Goal: Transaction & Acquisition: Purchase product/service

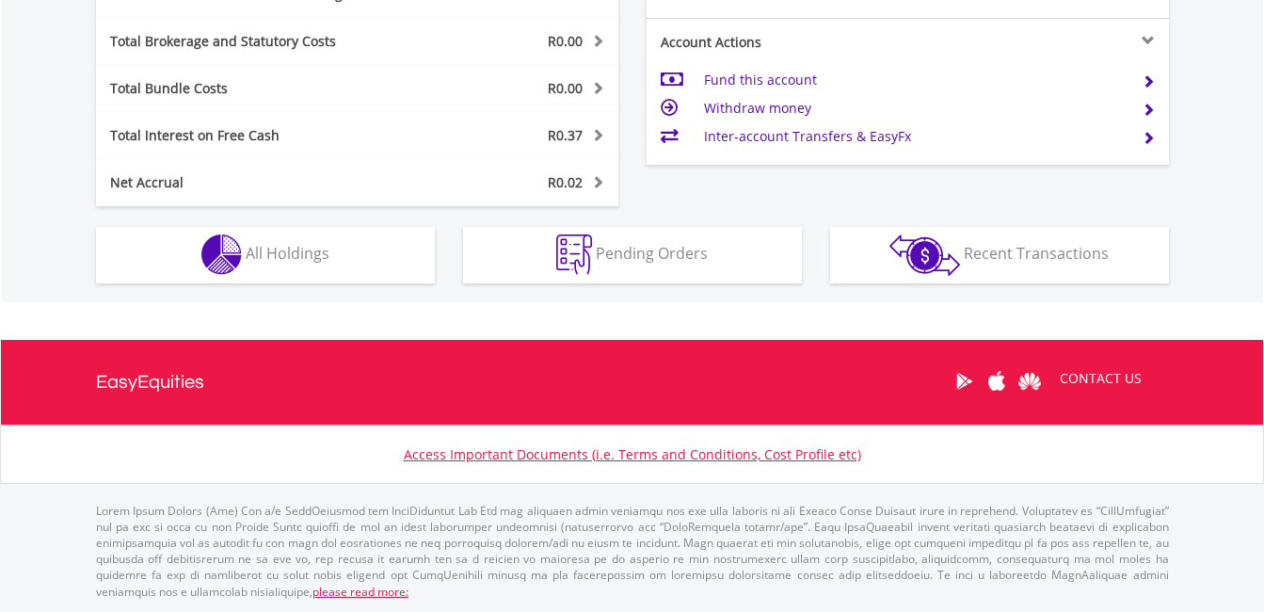
scroll to position [181, 358]
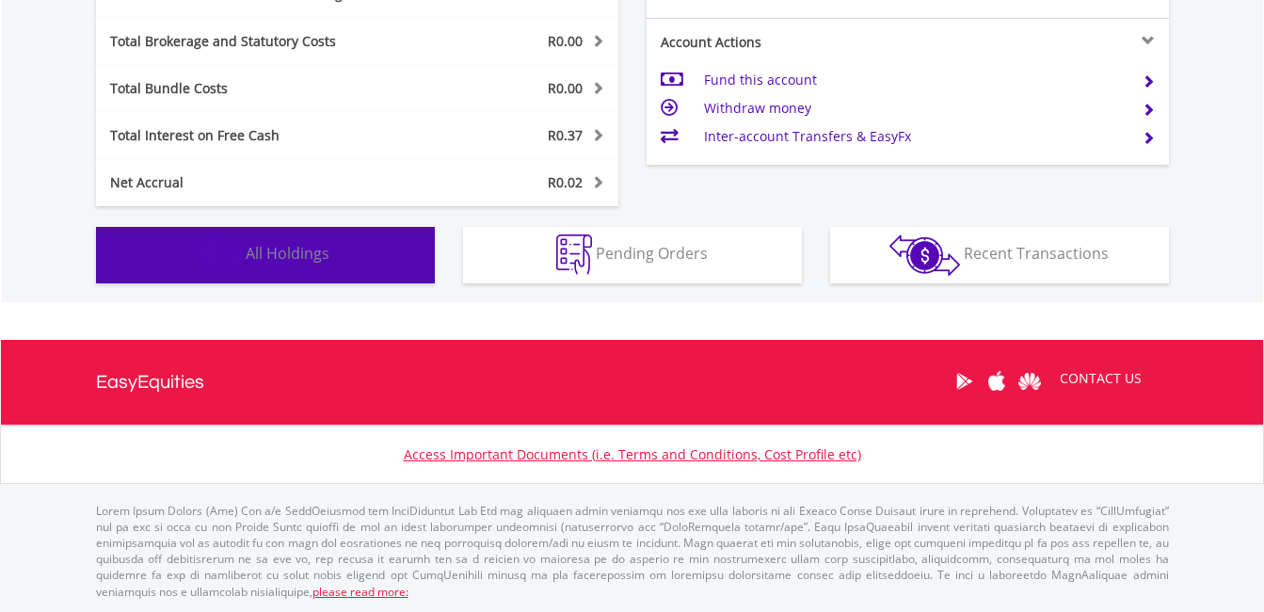
click at [302, 246] on span "All Holdings" at bounding box center [288, 253] width 84 height 21
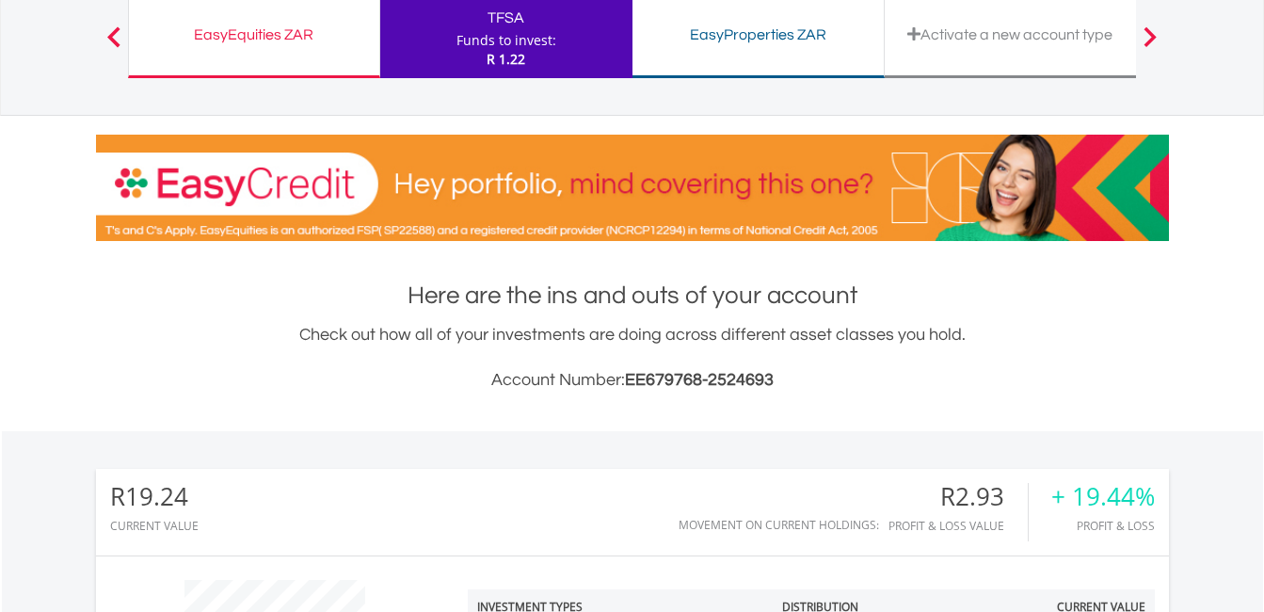
scroll to position [0, 0]
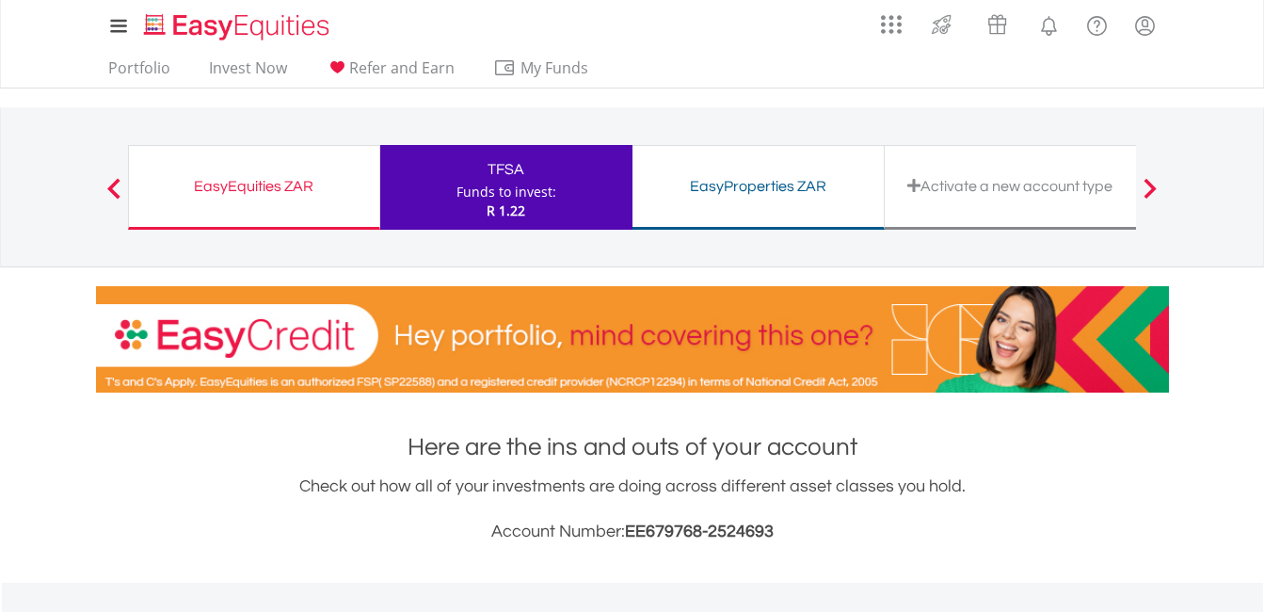
click at [719, 206] on div "EasyProperties ZAR Funds to invest: R 1.22" at bounding box center [759, 187] width 252 height 85
click at [241, 189] on div "EasyEquities ZAR" at bounding box center [254, 186] width 228 height 26
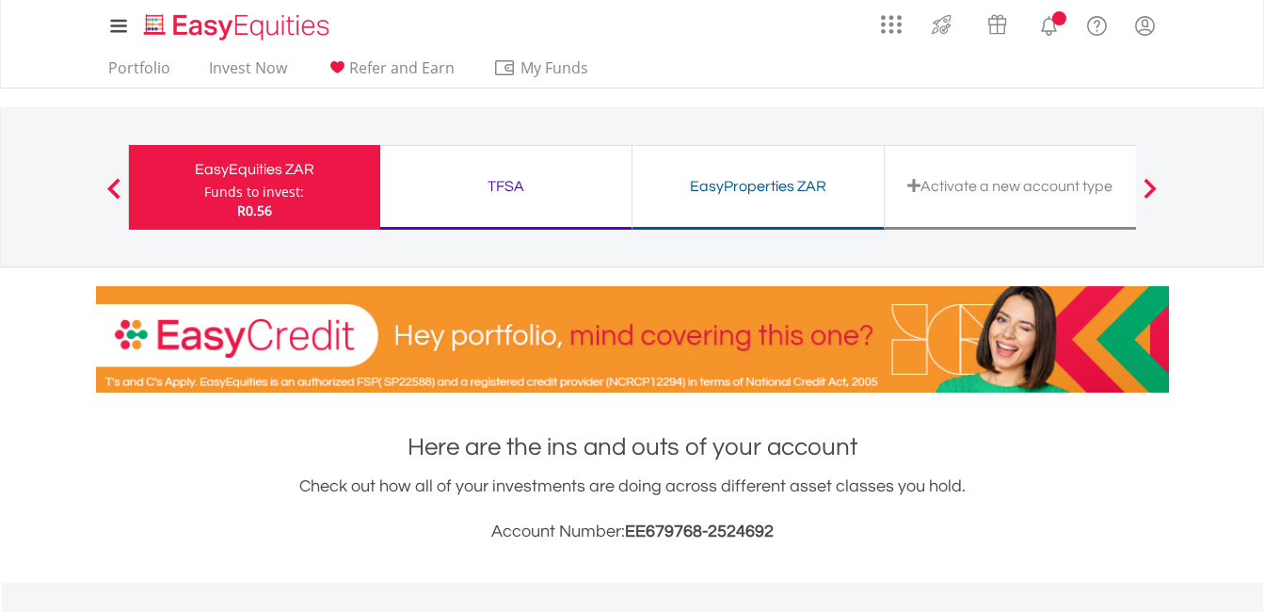
scroll to position [181, 358]
click at [126, 68] on link "Portfolio" at bounding box center [139, 72] width 77 height 29
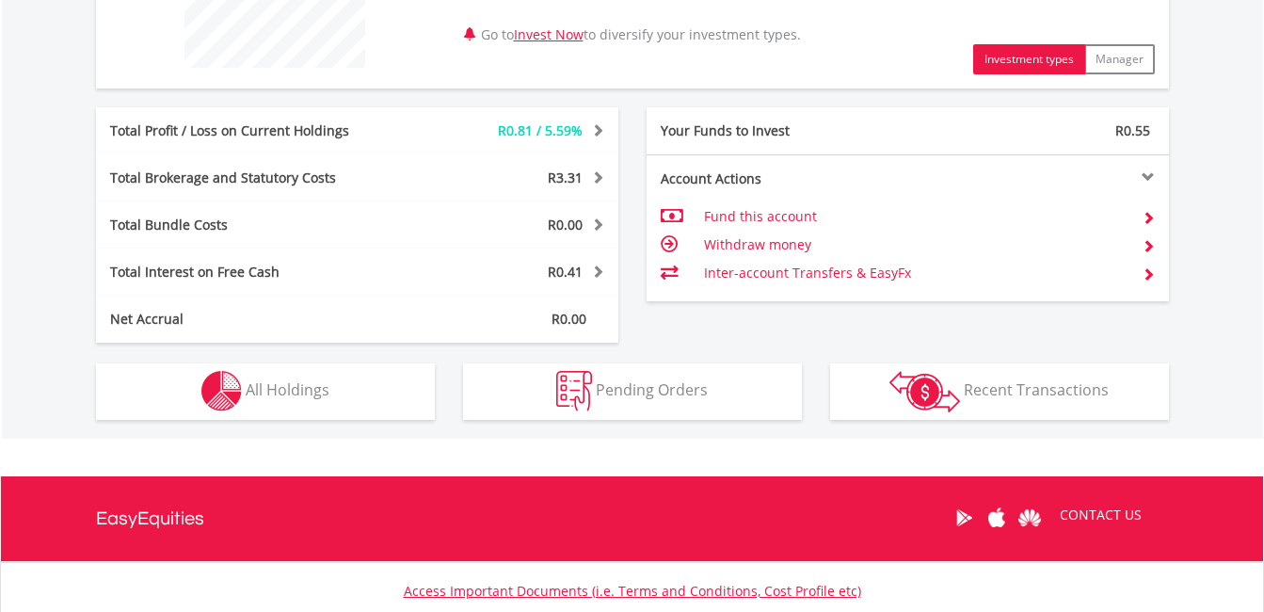
scroll to position [981, 0]
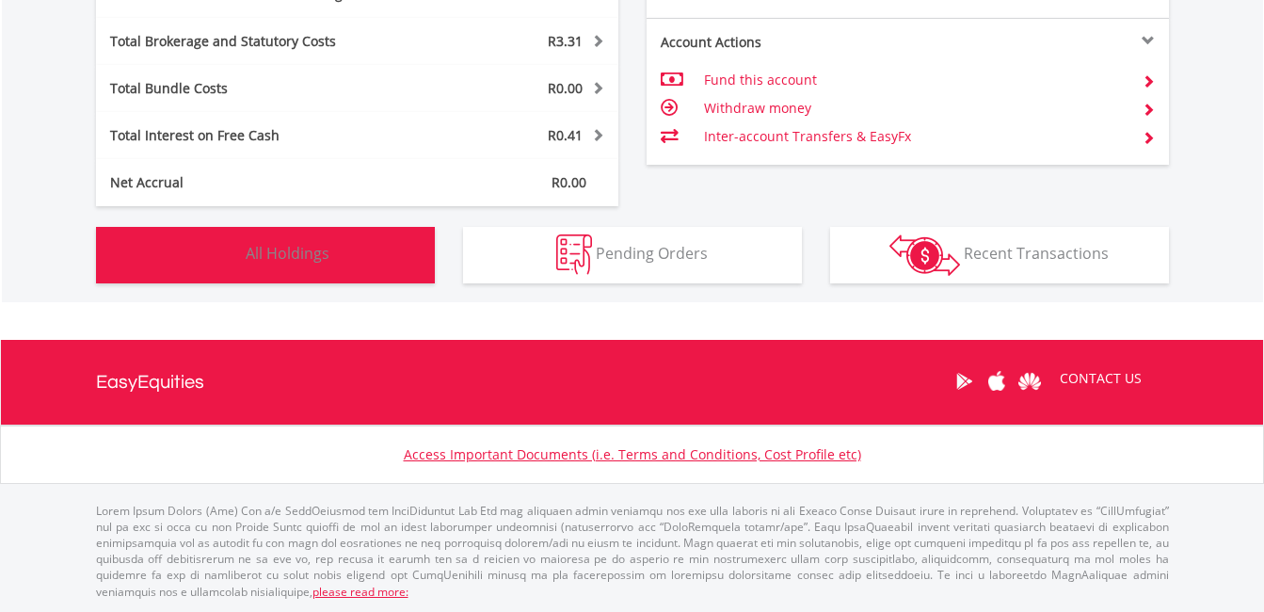
click at [311, 231] on button "Holdings All Holdings" at bounding box center [265, 255] width 339 height 56
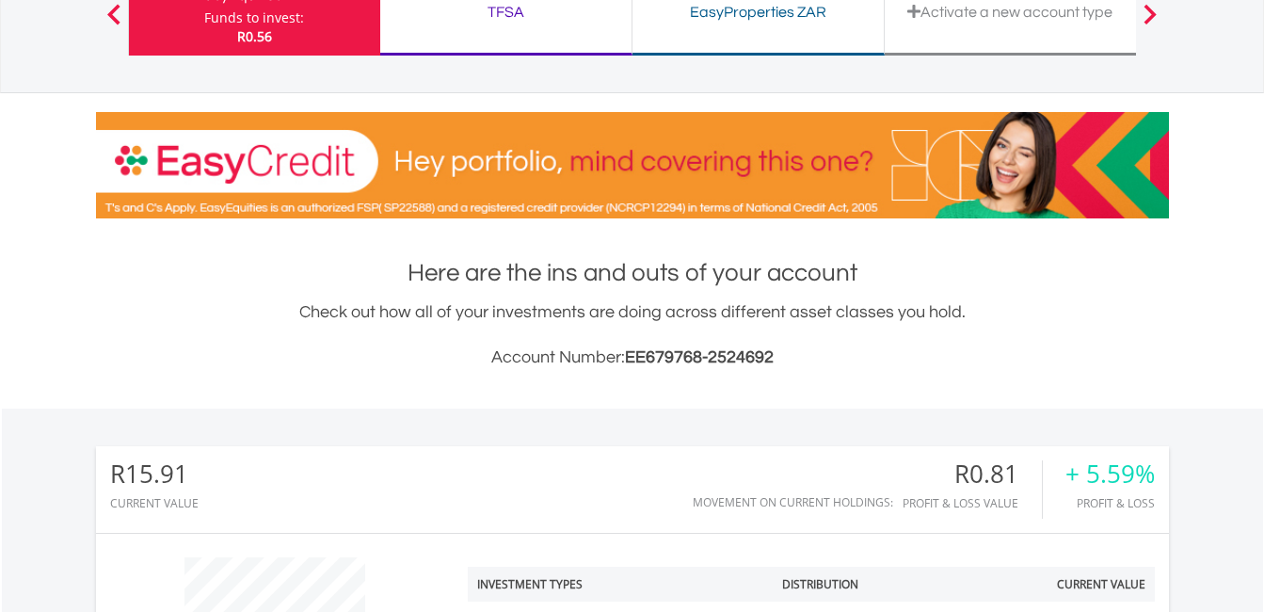
scroll to position [0, 0]
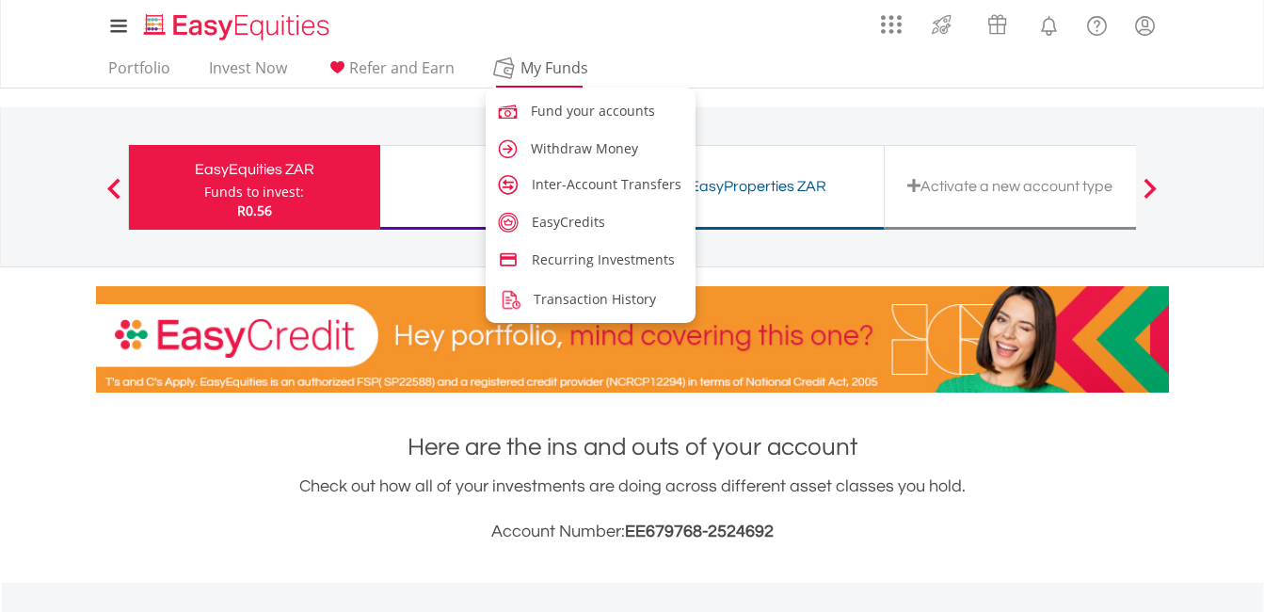
click at [541, 64] on span "My Funds" at bounding box center [554, 68] width 123 height 24
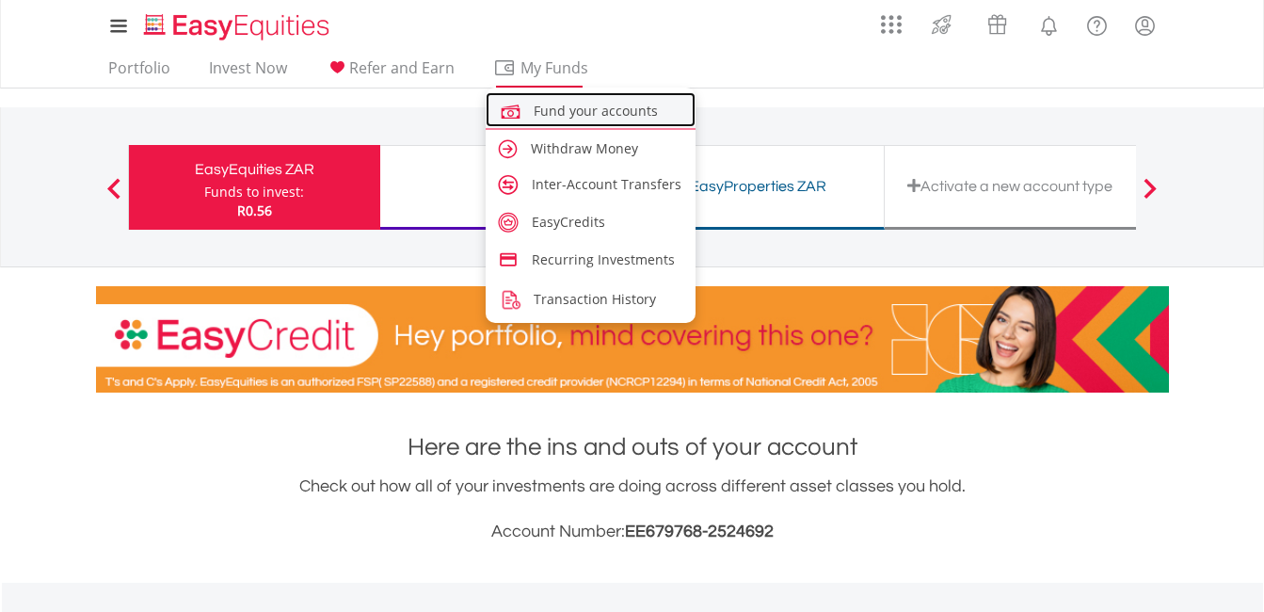
click at [549, 104] on span "Fund your accounts" at bounding box center [596, 111] width 124 height 18
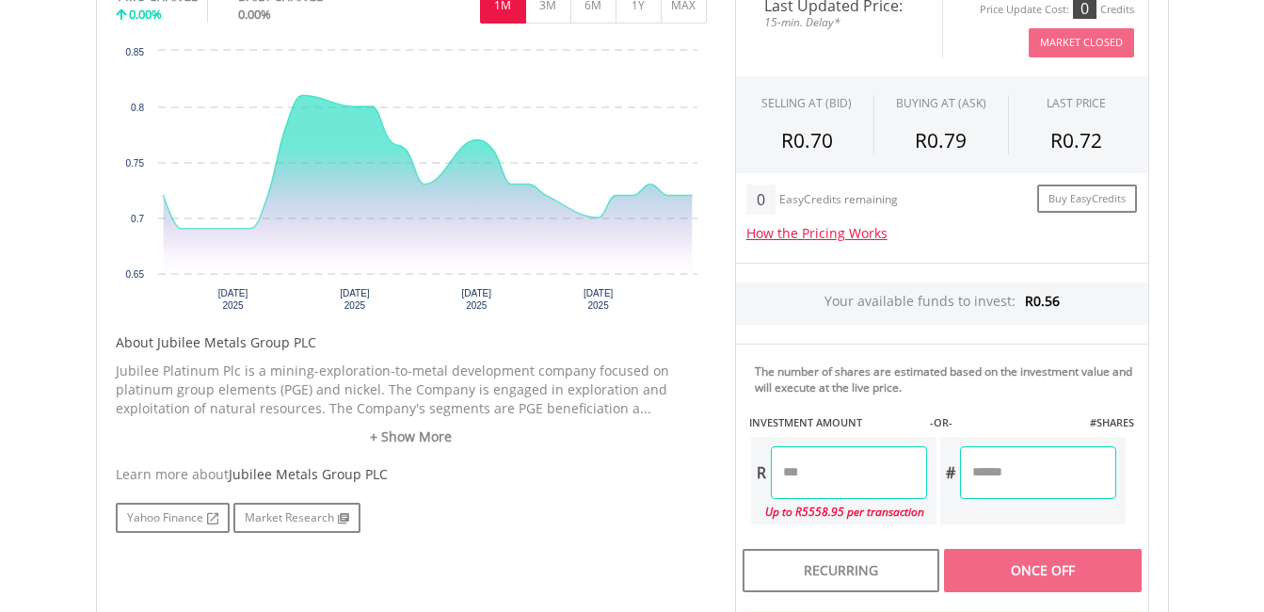
scroll to position [753, 0]
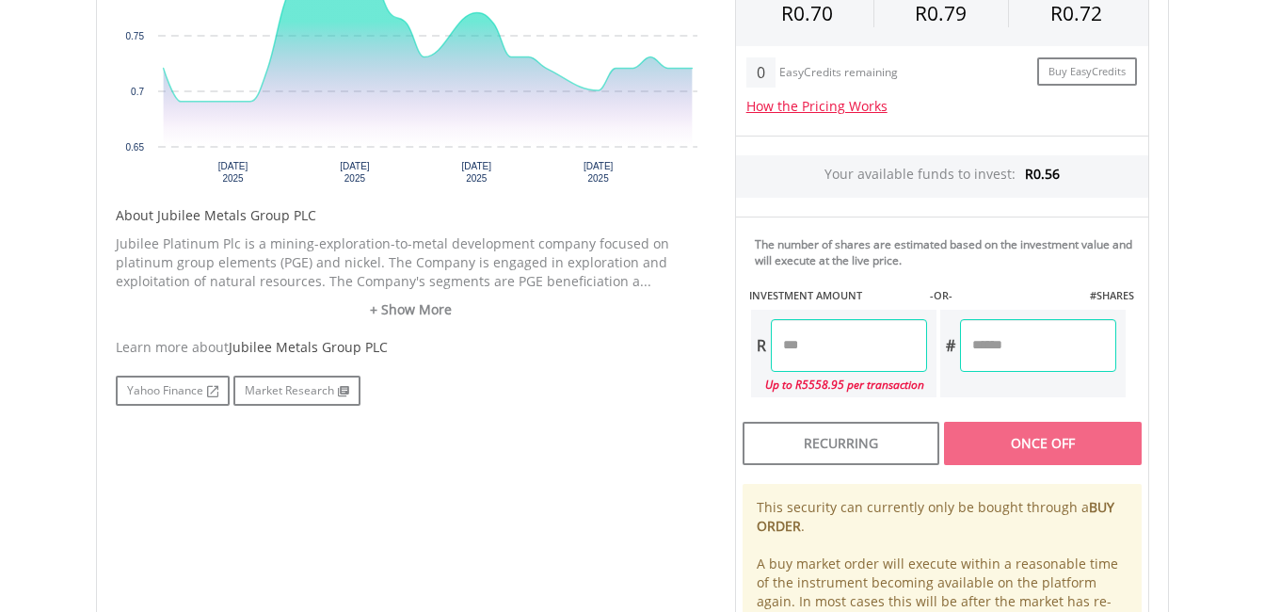
click at [1036, 355] on input "number" at bounding box center [1038, 345] width 156 height 53
click at [997, 357] on input "number" at bounding box center [1038, 345] width 156 height 53
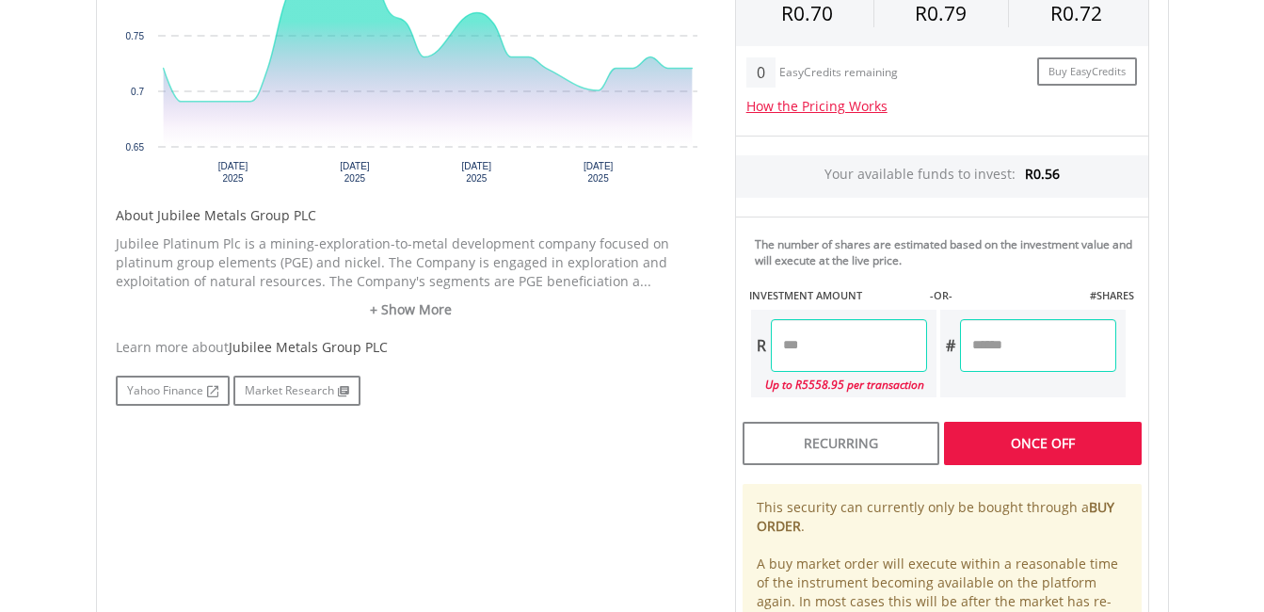
type input "**"
click at [1065, 448] on div "Last Updated Price: 15-min. Delay* Price Update Cost: 0 Credits Market Closed S…" at bounding box center [942, 270] width 442 height 838
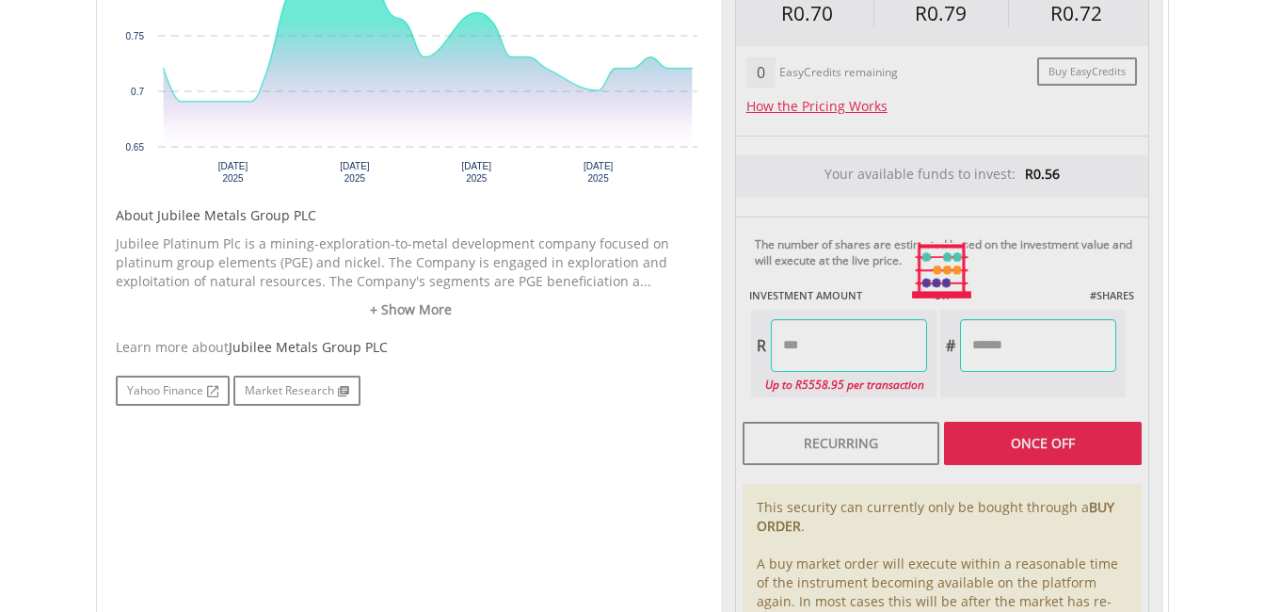
type input "****"
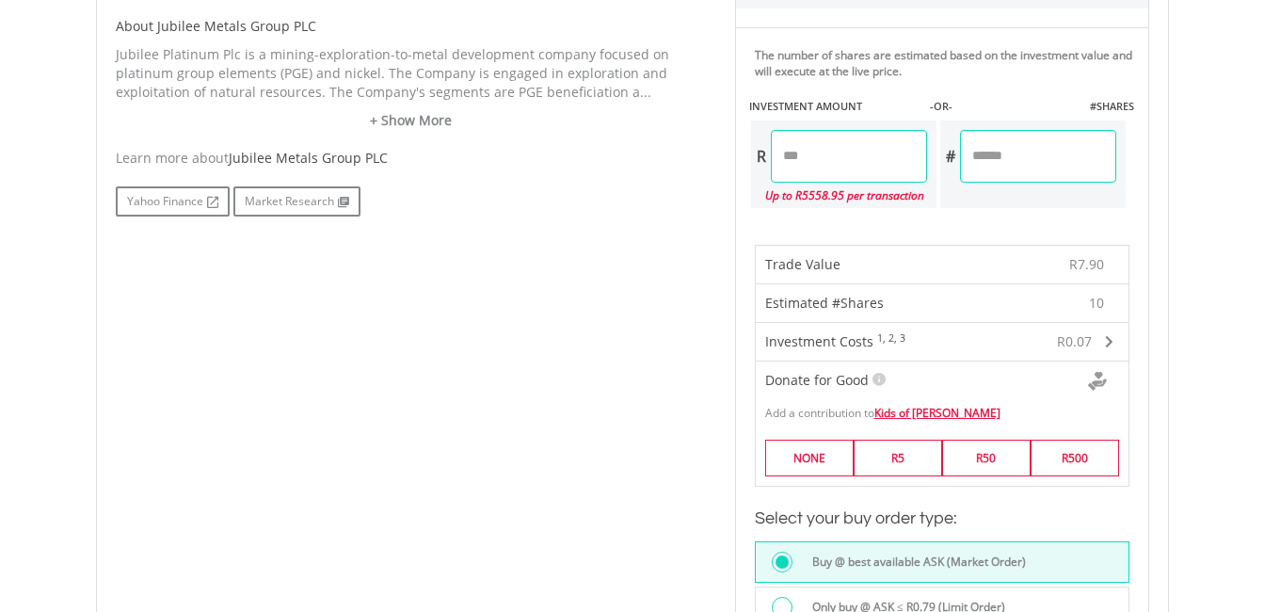
scroll to position [1318, 0]
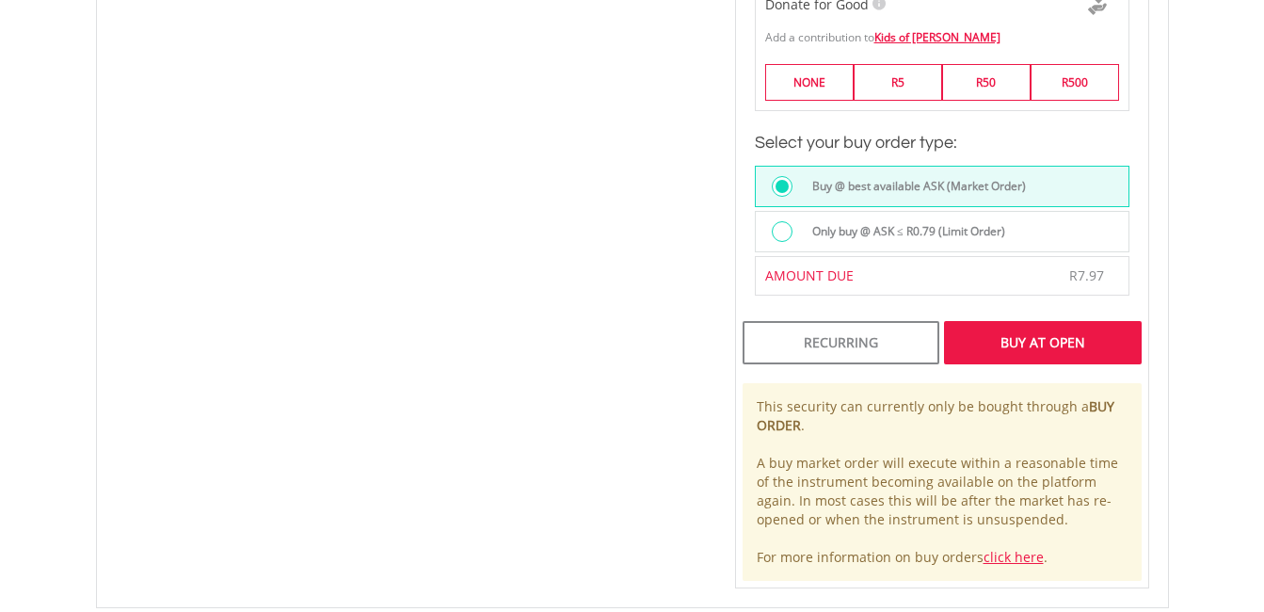
click at [1045, 341] on div "Buy At Open" at bounding box center [1042, 342] width 197 height 43
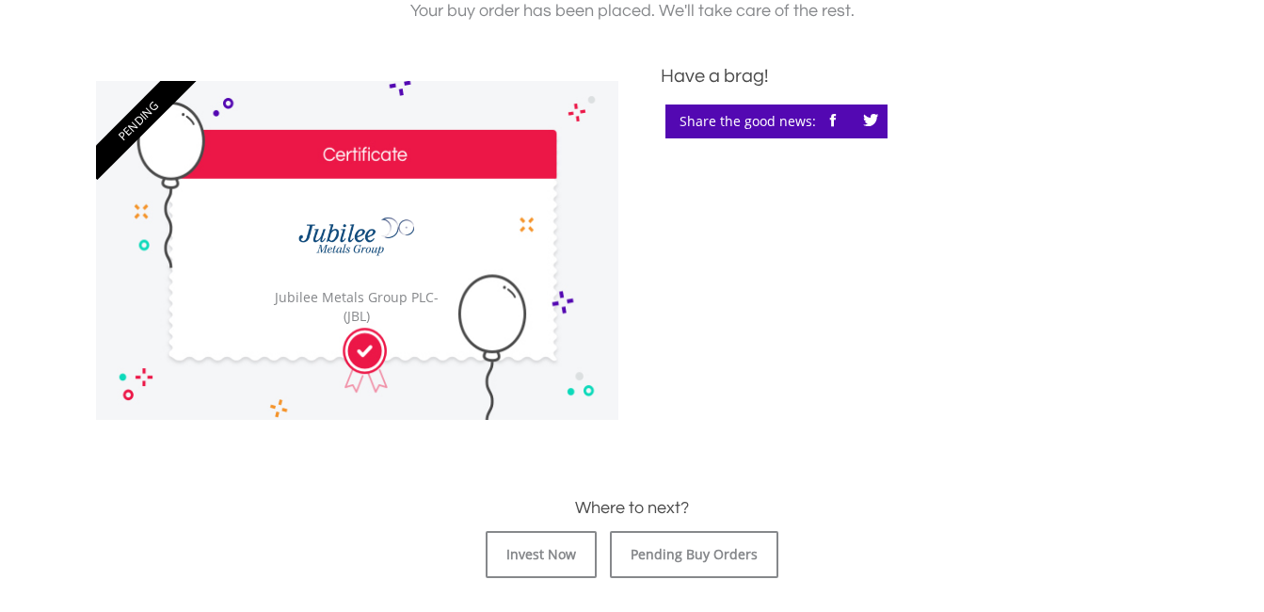
scroll to position [565, 0]
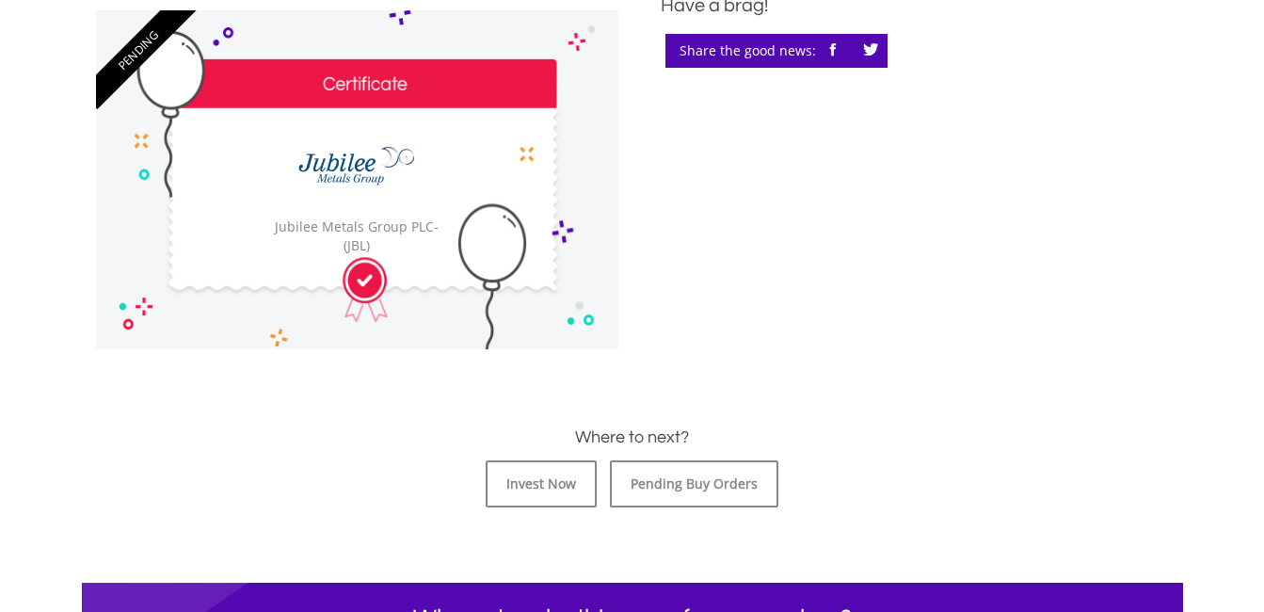
click at [326, 191] on img at bounding box center [356, 165] width 137 height 85
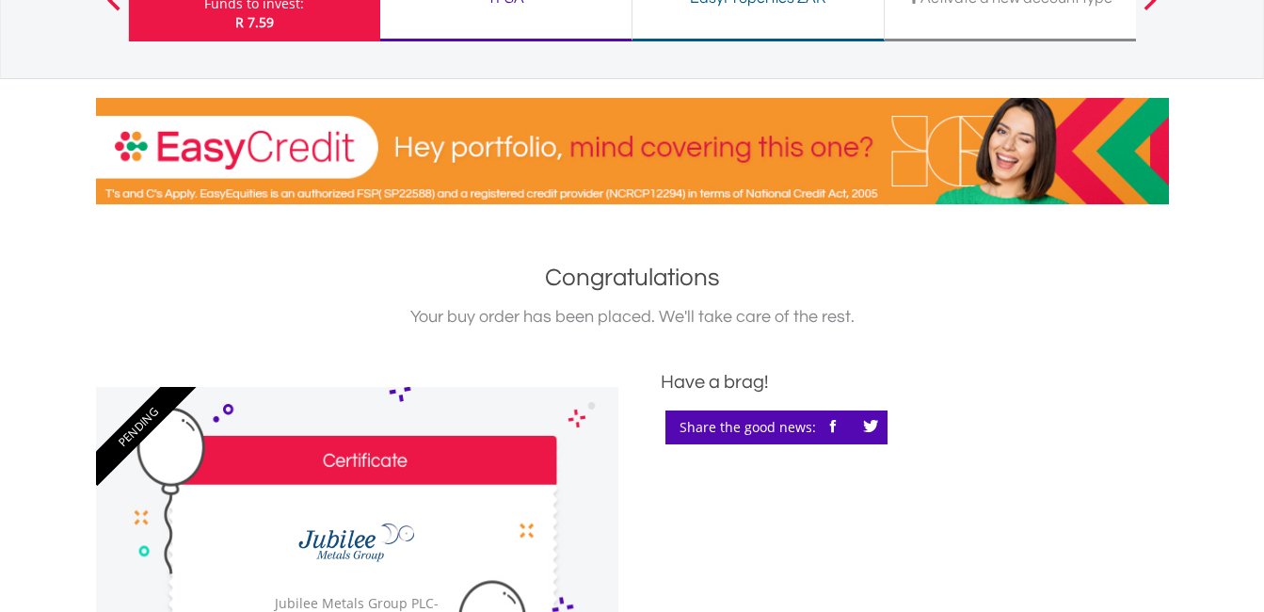
scroll to position [0, 0]
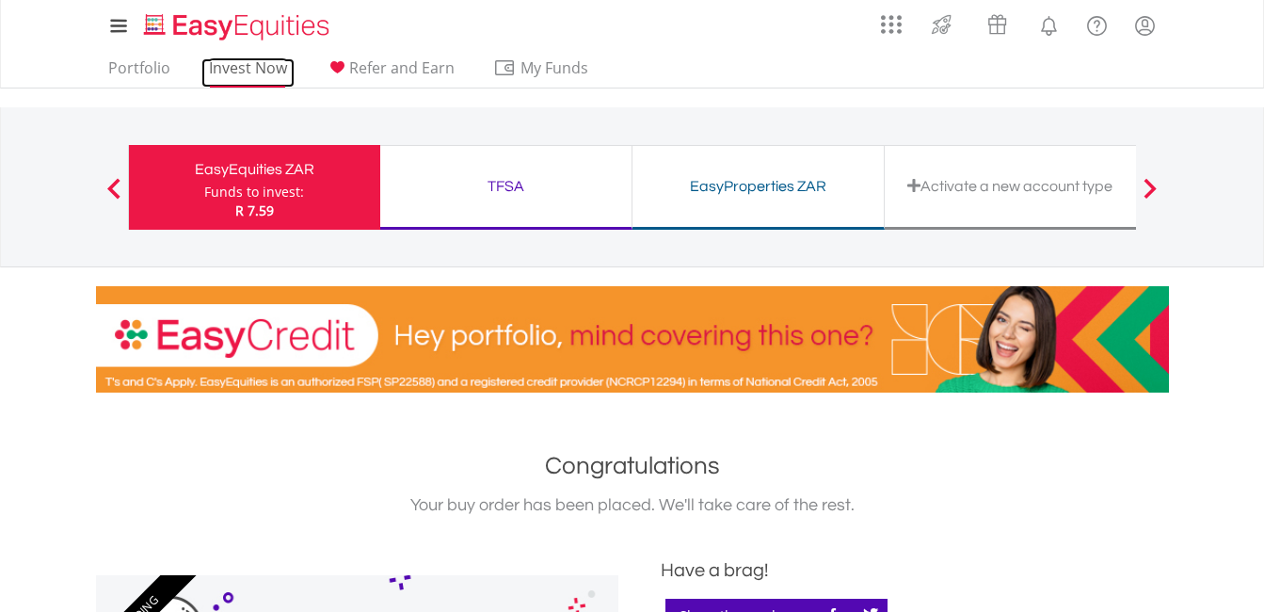
click at [254, 65] on link "Invest Now" at bounding box center [247, 72] width 93 height 29
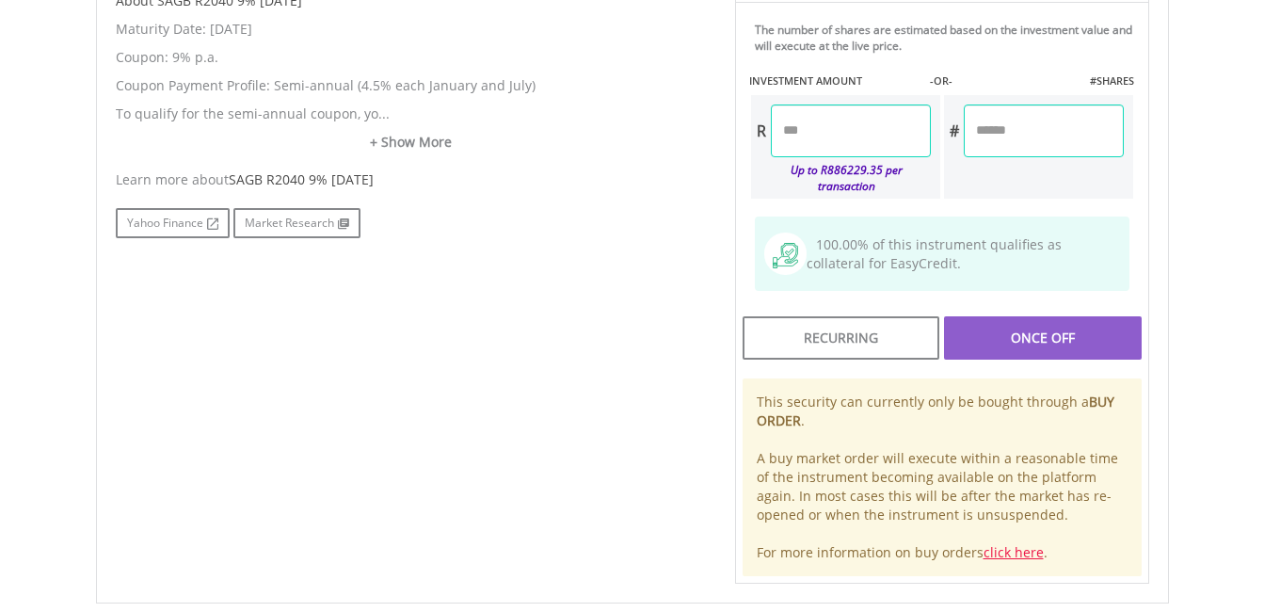
click at [860, 140] on input "number" at bounding box center [851, 130] width 160 height 53
type input "*"
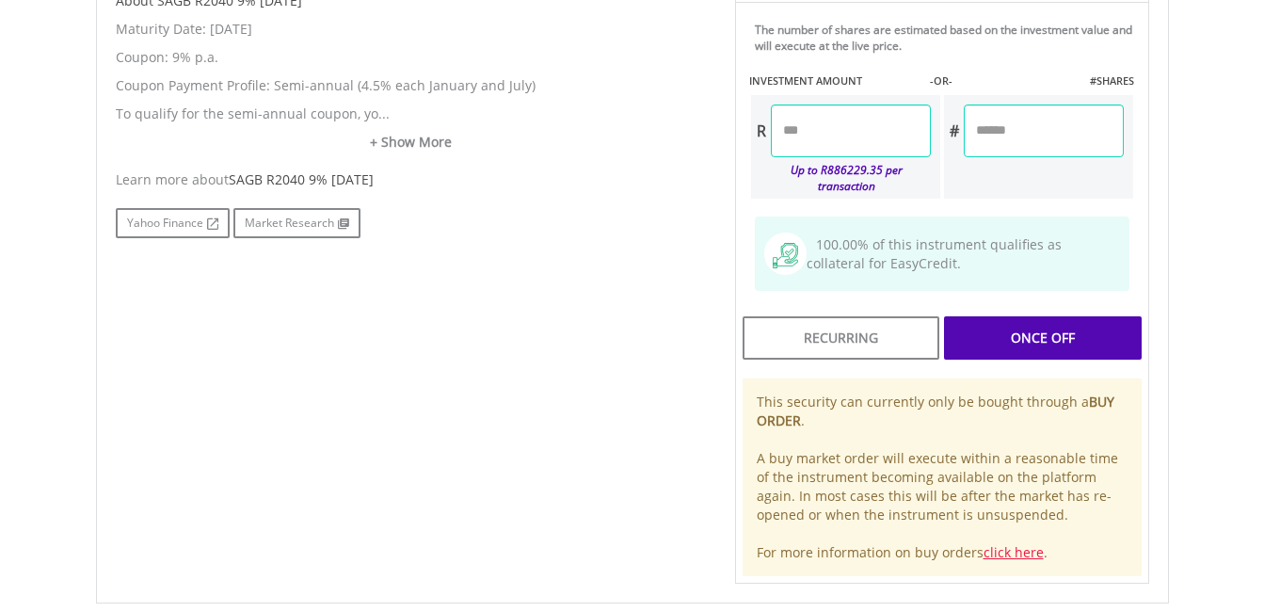
type input "****"
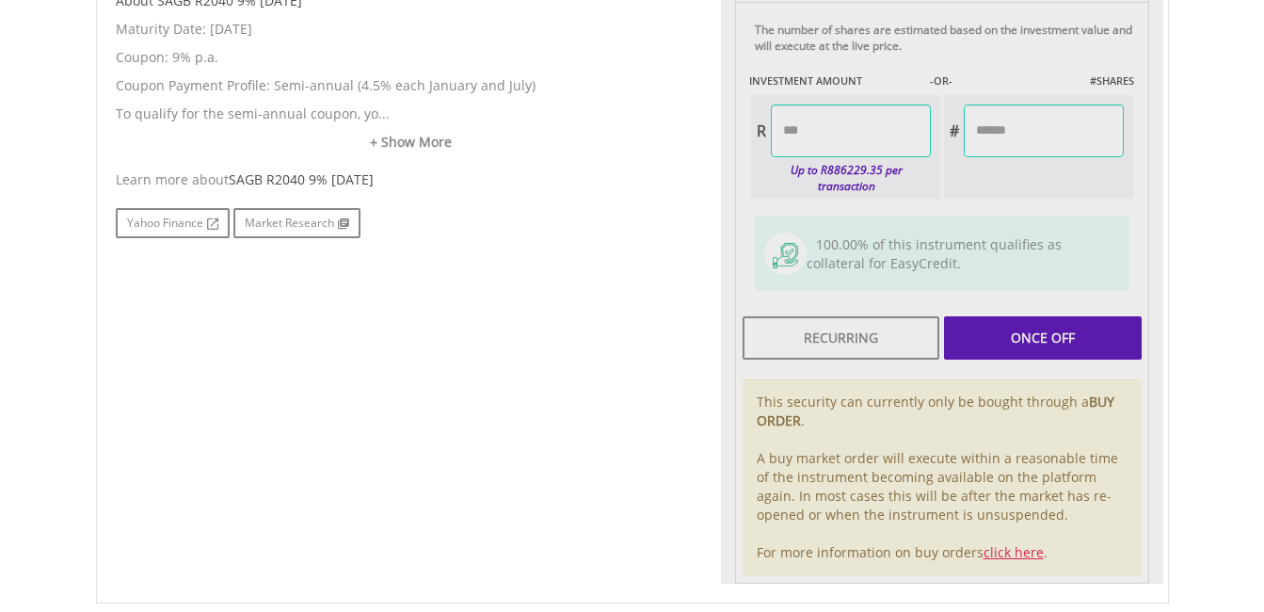
type input "*****"
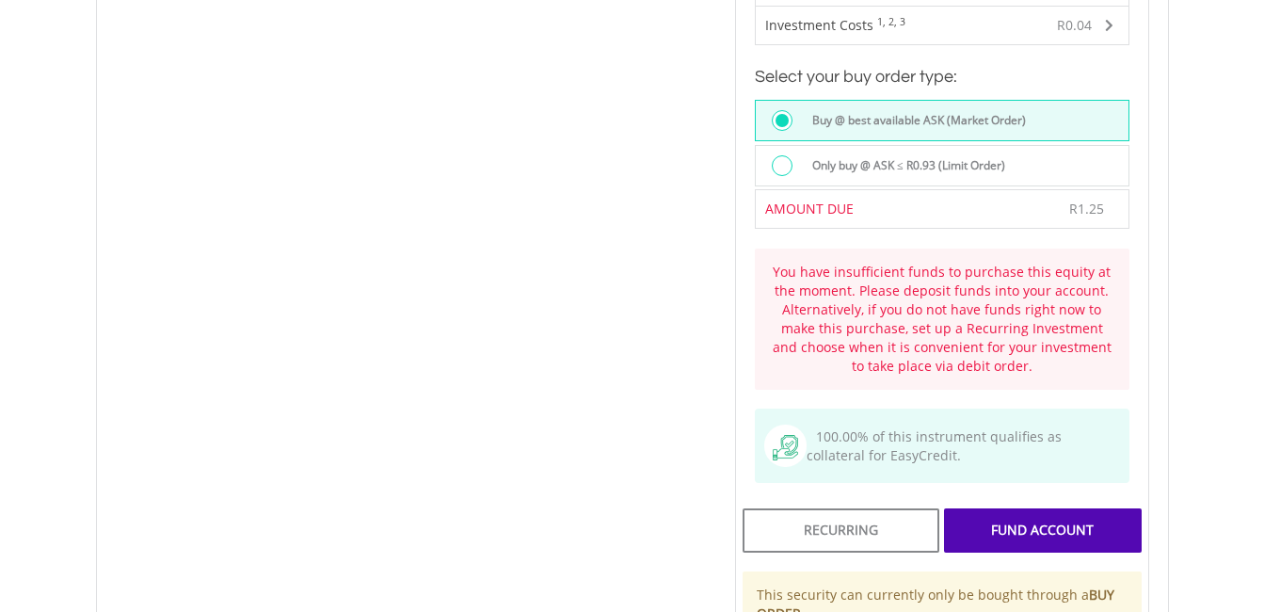
scroll to position [1318, 0]
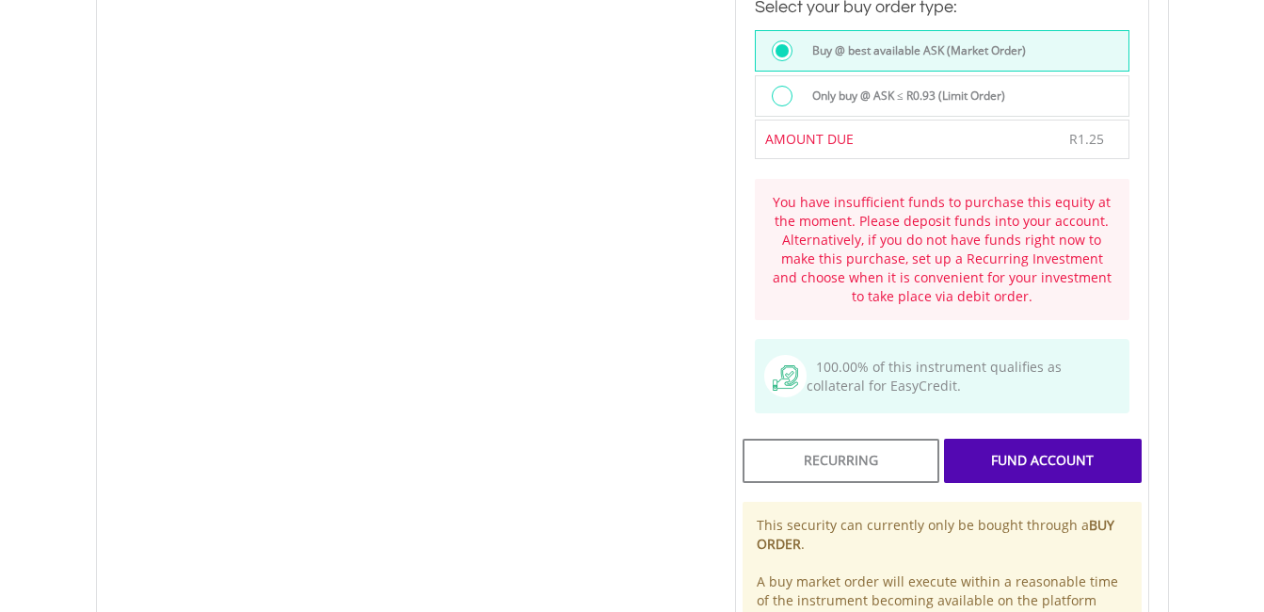
click at [1028, 446] on div "FUND ACCOUNT" at bounding box center [1042, 460] width 197 height 43
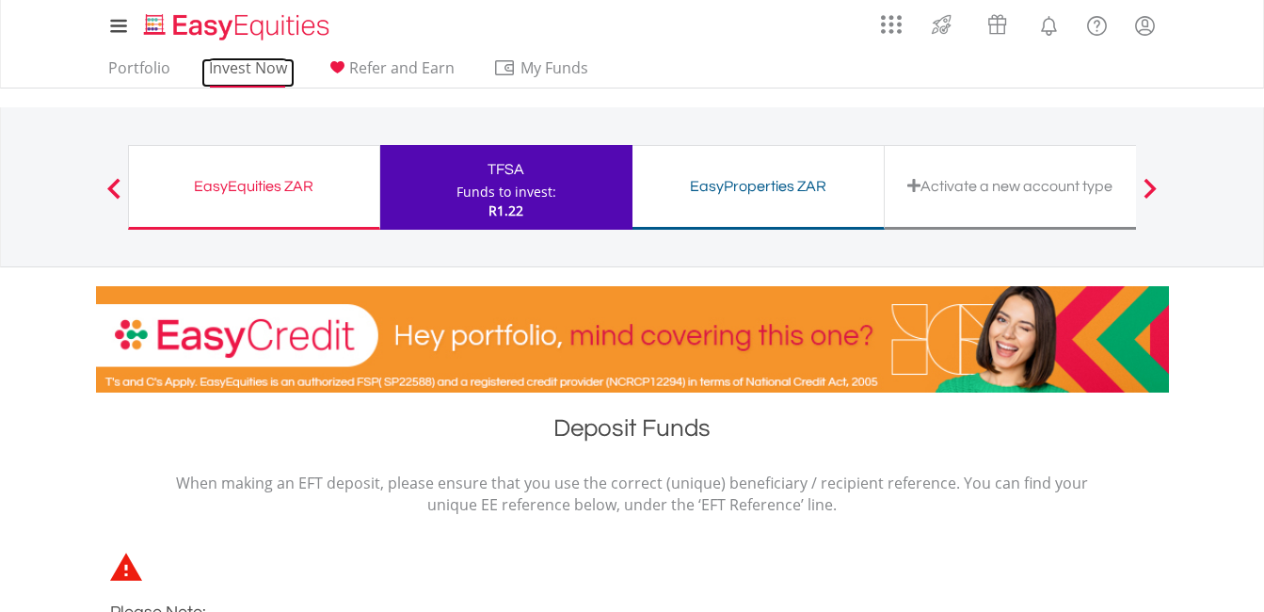
click at [250, 64] on link "Invest Now" at bounding box center [247, 72] width 93 height 29
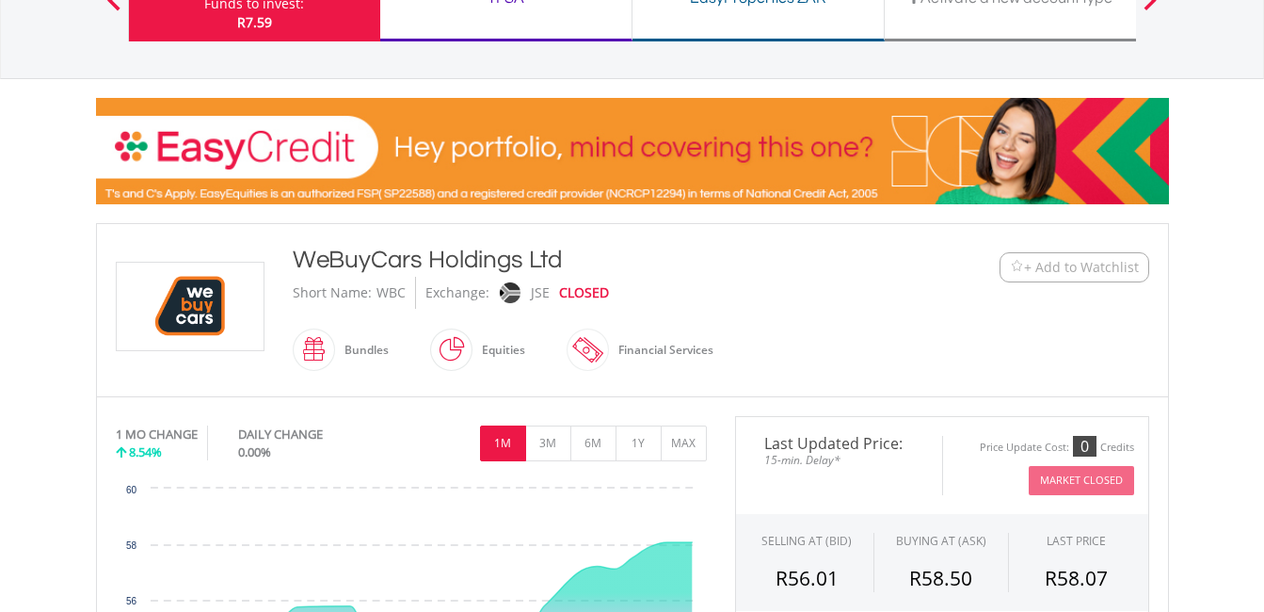
scroll to position [565, 0]
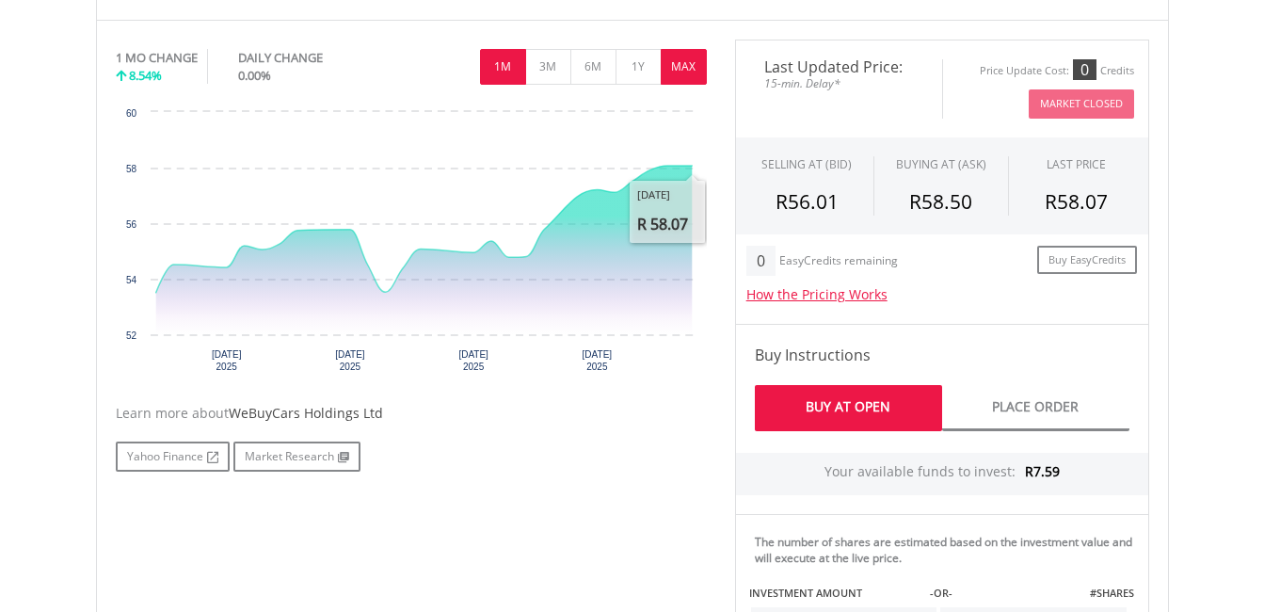
click at [682, 63] on button "MAX" at bounding box center [684, 67] width 46 height 36
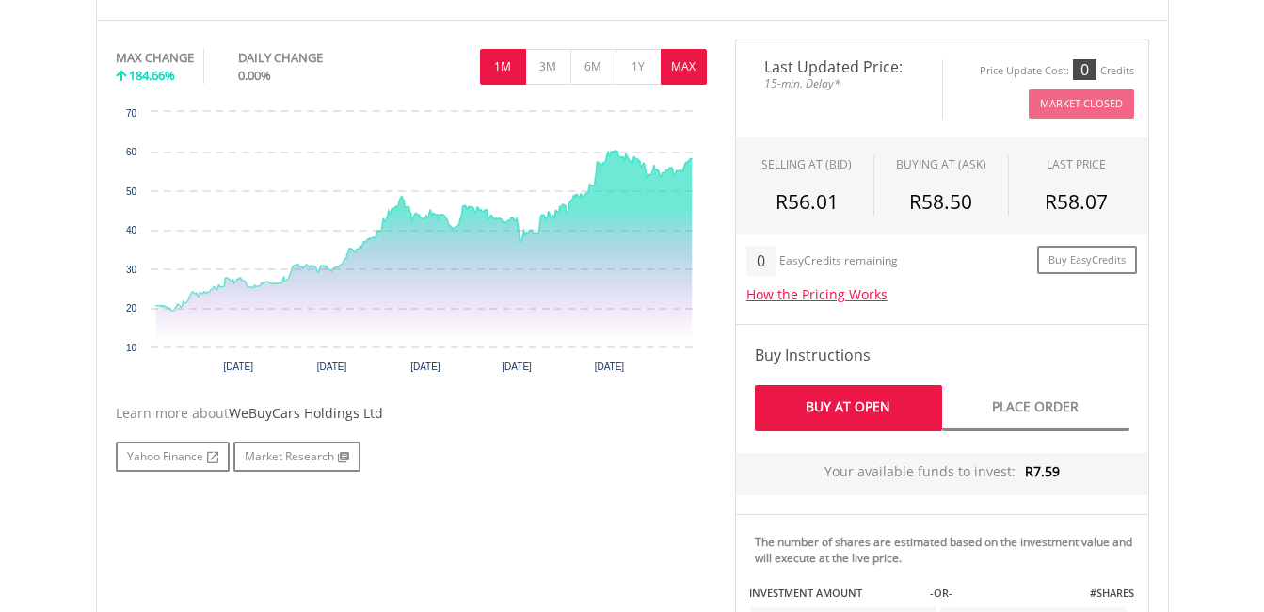
click at [510, 67] on button "1M" at bounding box center [503, 67] width 46 height 36
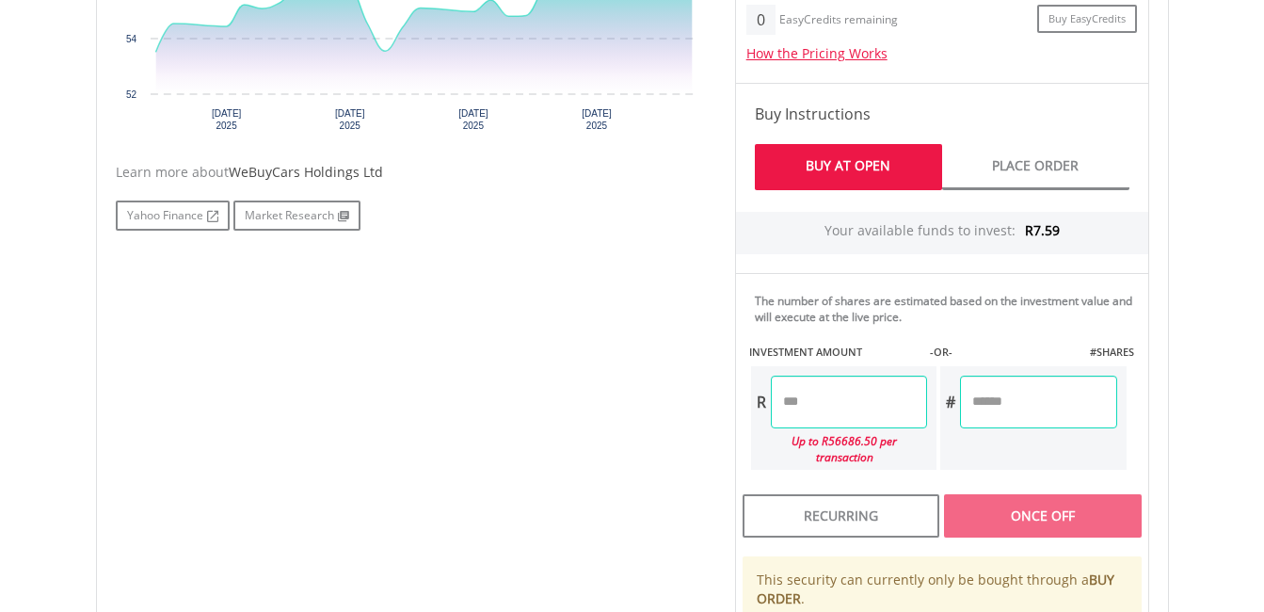
scroll to position [941, 0]
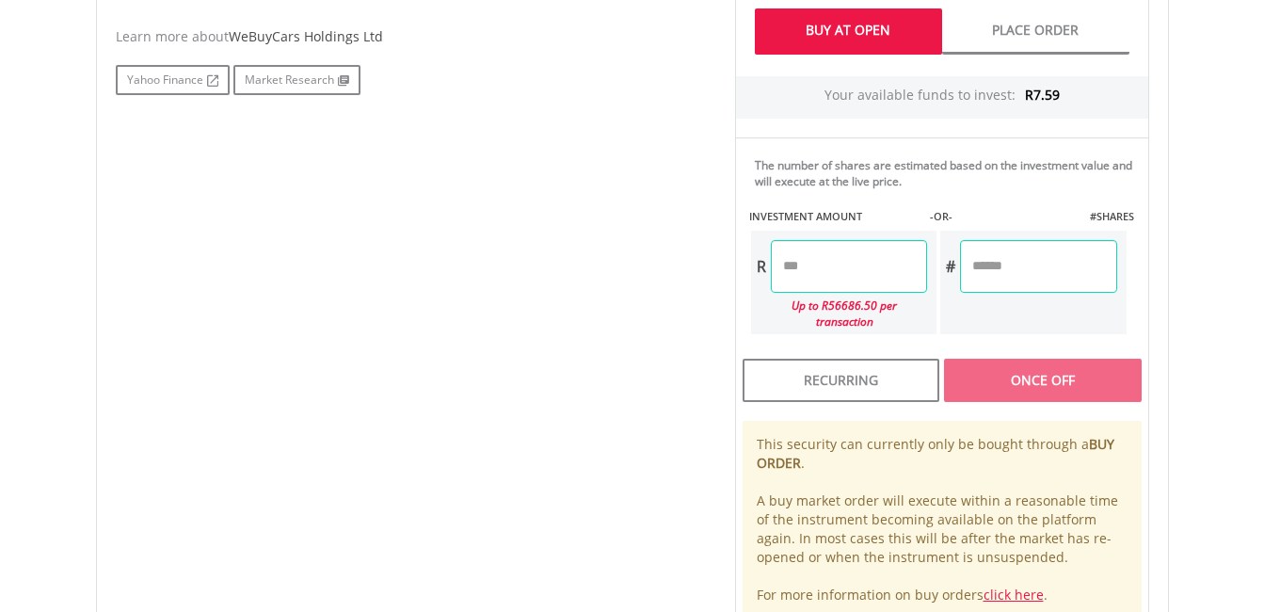
click at [854, 264] on input "number" at bounding box center [849, 266] width 156 height 53
click at [818, 258] on input "number" at bounding box center [849, 266] width 156 height 53
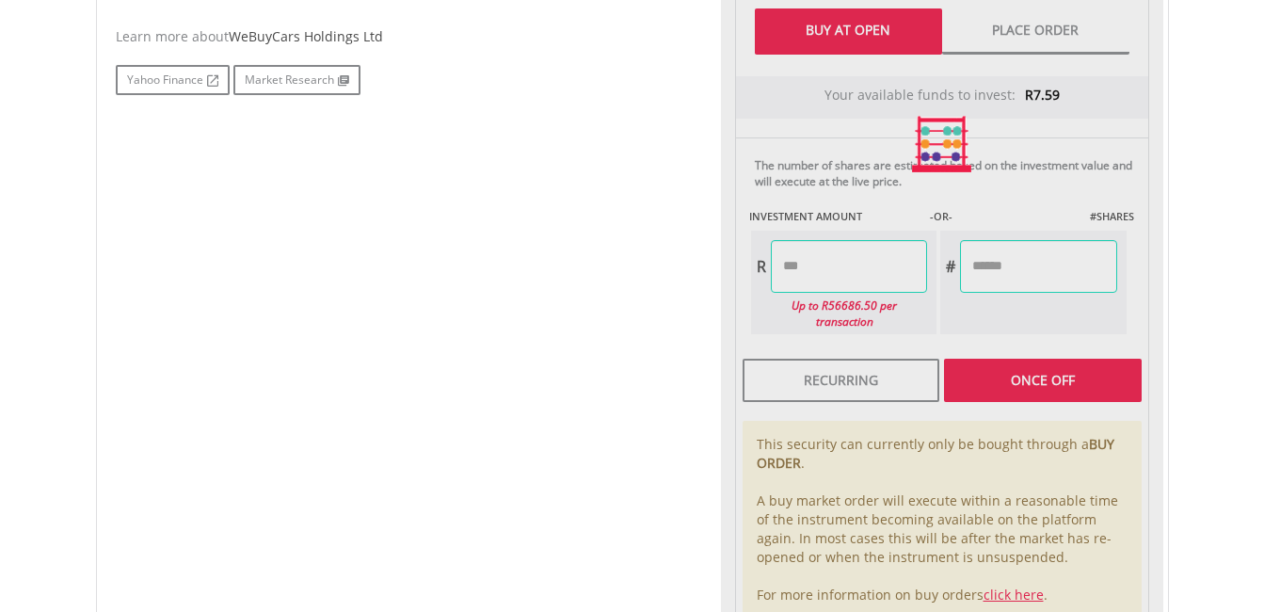
click at [1046, 357] on div "Last Updated Price: 15-min. Delay* Price Update Cost: 0 Credits Market Closed S…" at bounding box center [942, 144] width 442 height 963
type input "****"
type input "******"
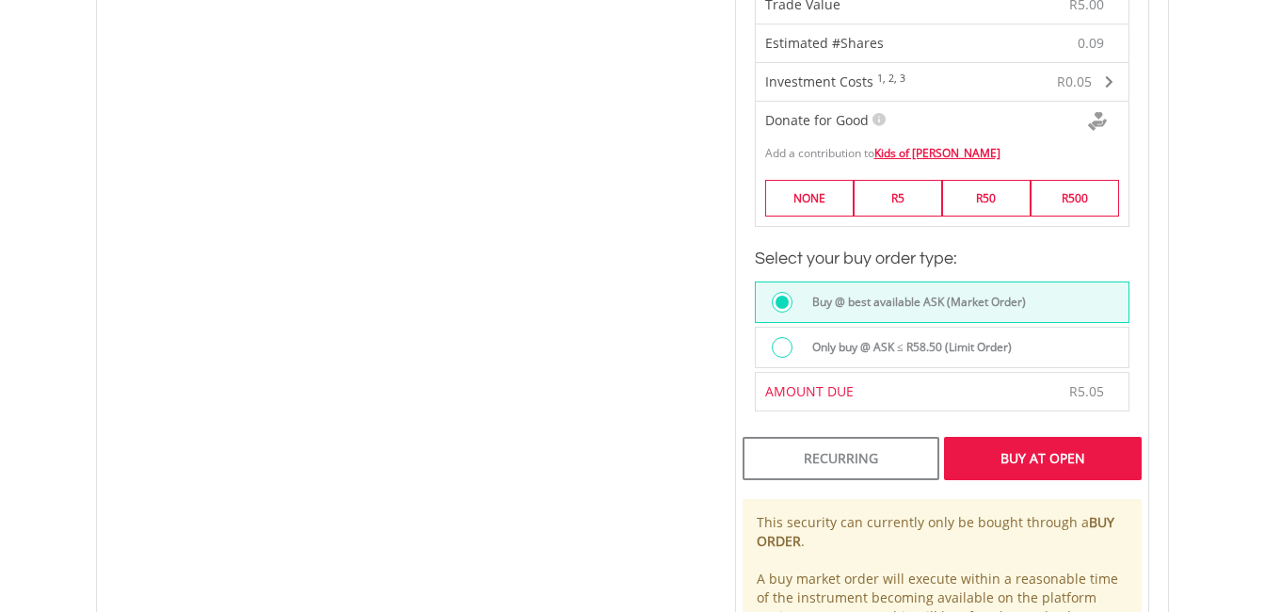
scroll to position [1506, 0]
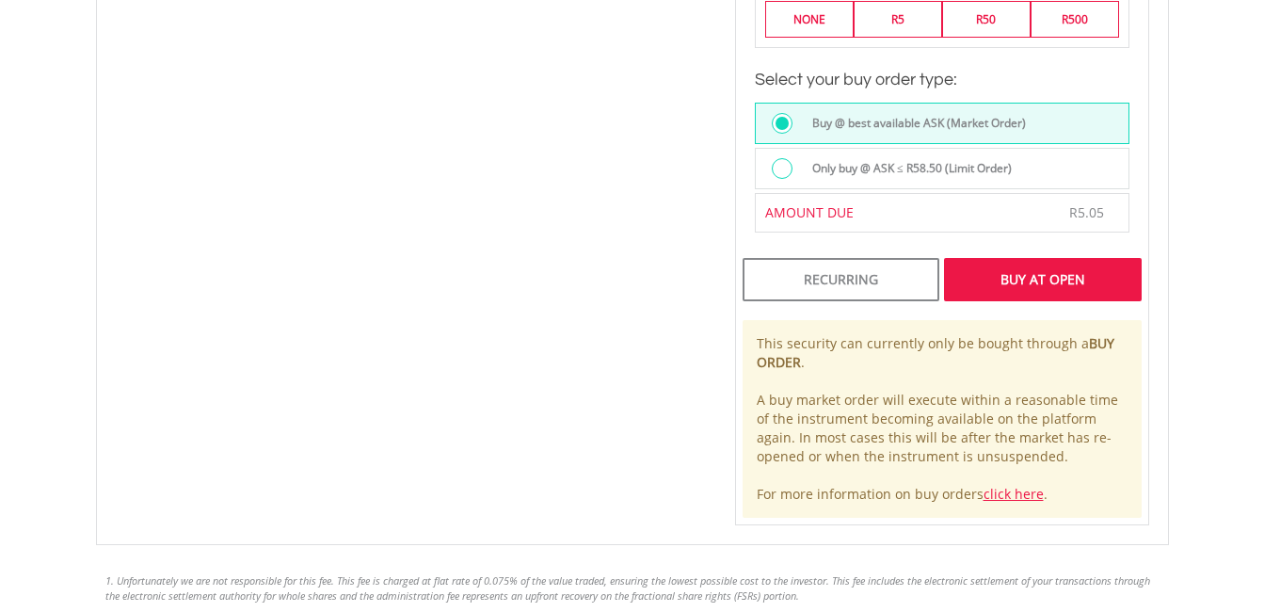
click at [1035, 258] on div "Buy At Open" at bounding box center [1042, 279] width 197 height 43
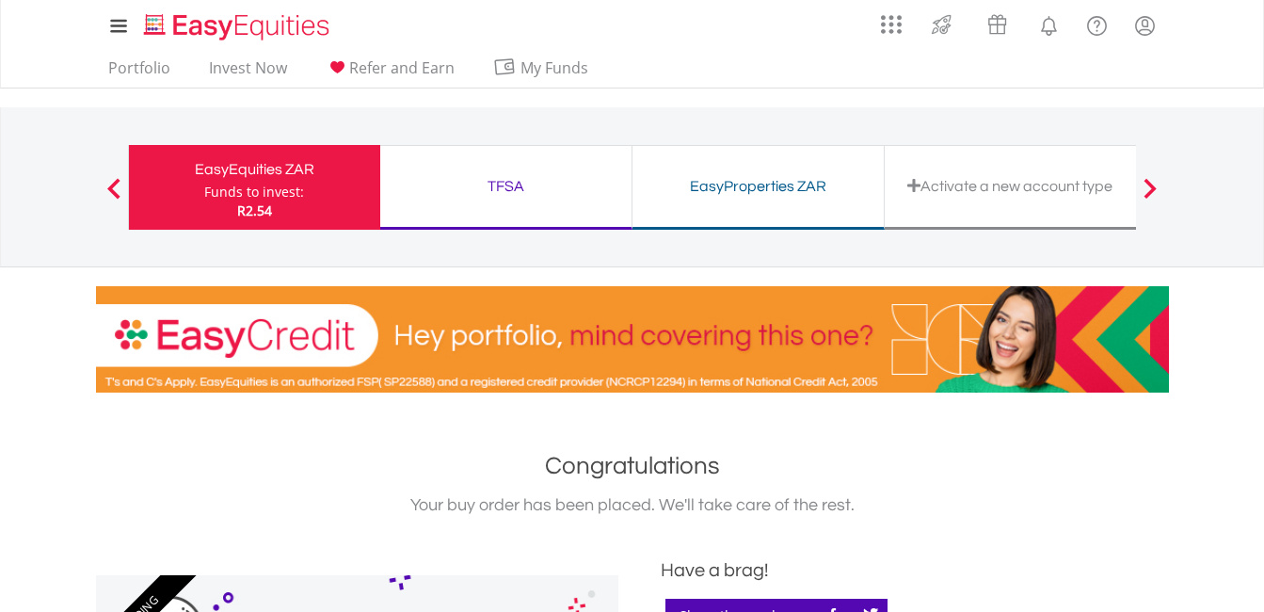
click at [261, 53] on ul "Portfolio Invest Now Refer and Earn My Funds Fund your accounts Withdraw Money …" at bounding box center [354, 70] width 517 height 36
click at [259, 73] on link "Invest Now" at bounding box center [247, 72] width 93 height 29
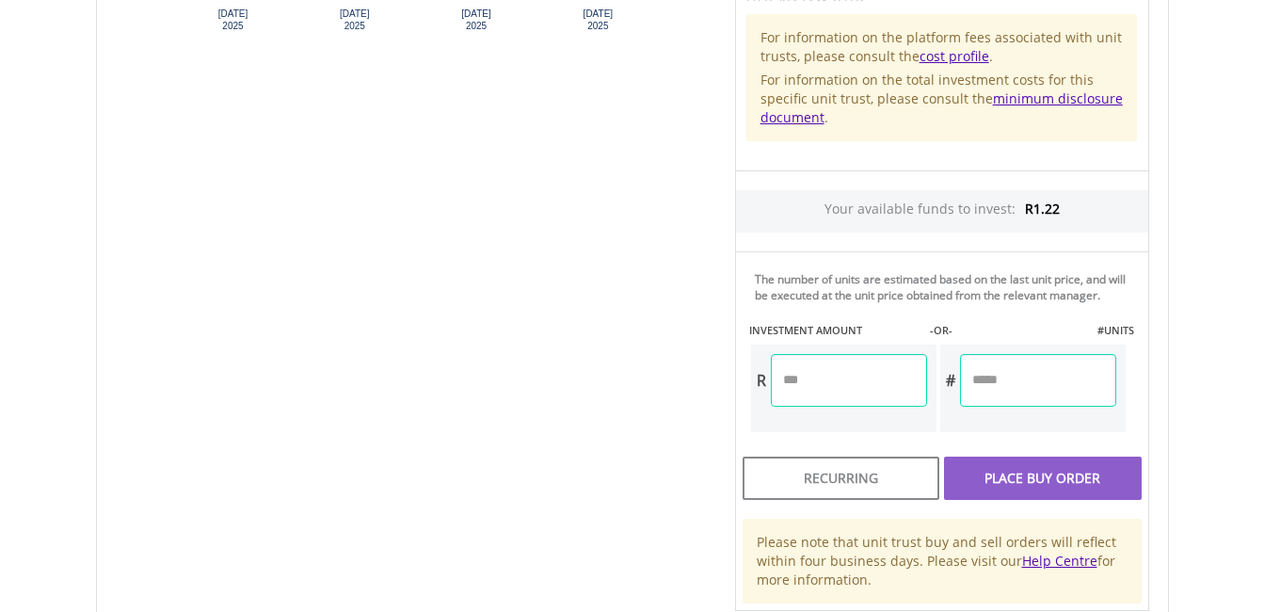
scroll to position [941, 0]
click at [1005, 369] on input "number" at bounding box center [1038, 380] width 156 height 53
type input "*"
click at [1062, 471] on div "Unit Price R0.98 How the Pricing Works Unit trusts use forward pricing. The pri…" at bounding box center [942, 155] width 442 height 912
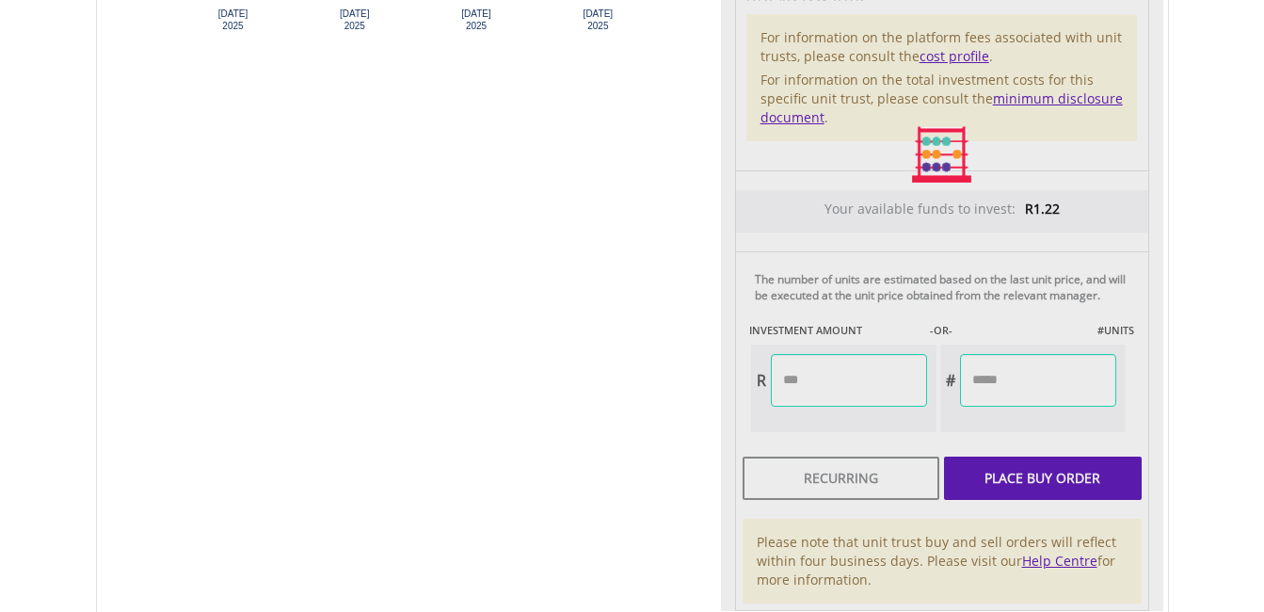
type input "****"
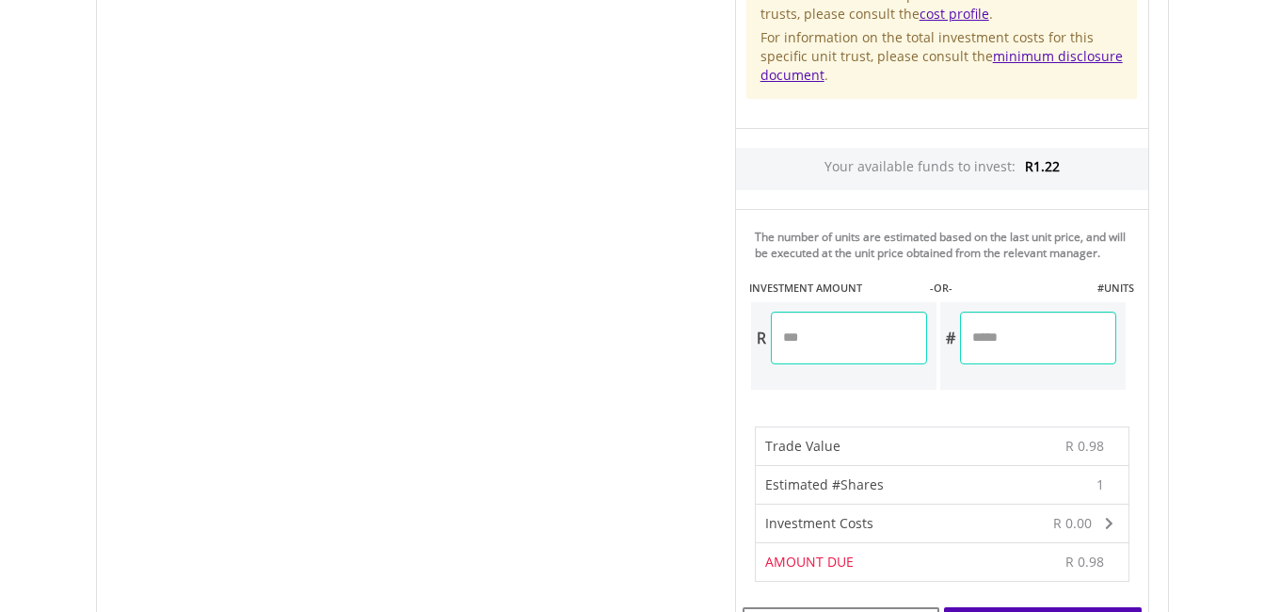
scroll to position [1318, 0]
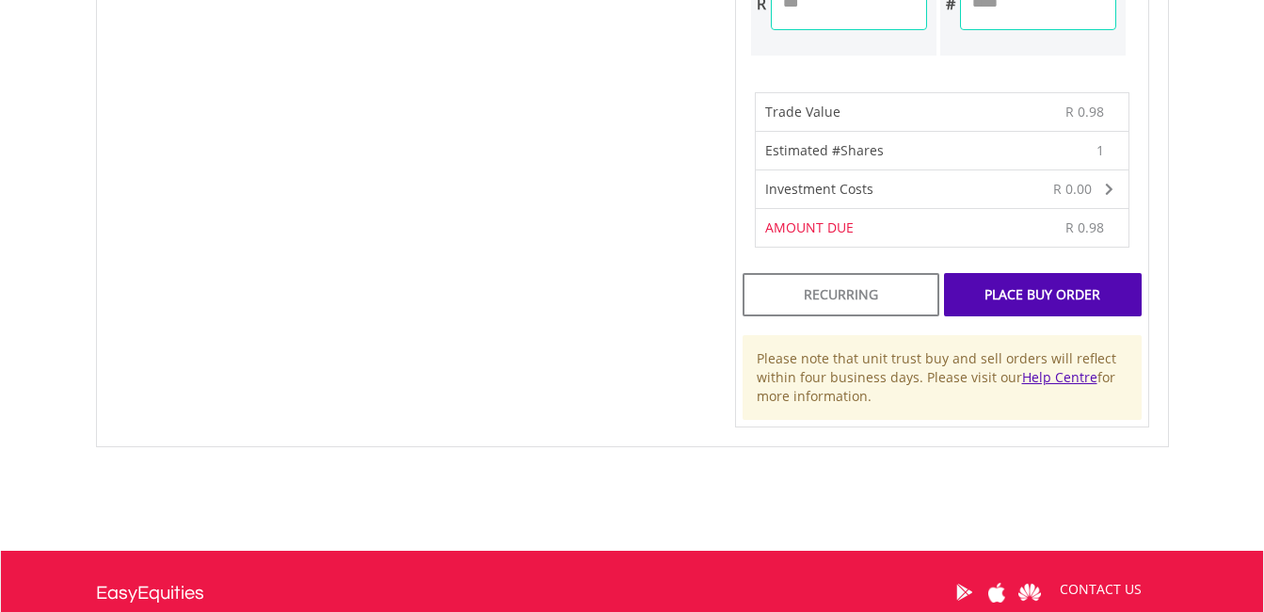
click at [1023, 281] on div "Place Buy Order" at bounding box center [1042, 294] width 197 height 43
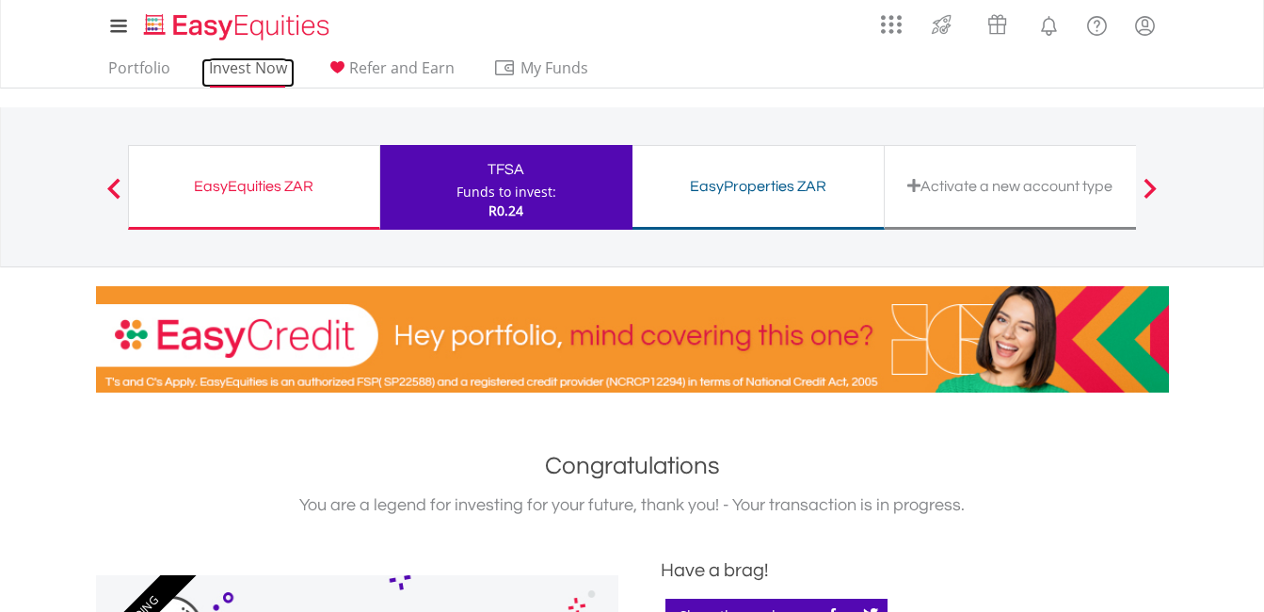
click at [238, 71] on link "Invest Now" at bounding box center [247, 72] width 93 height 29
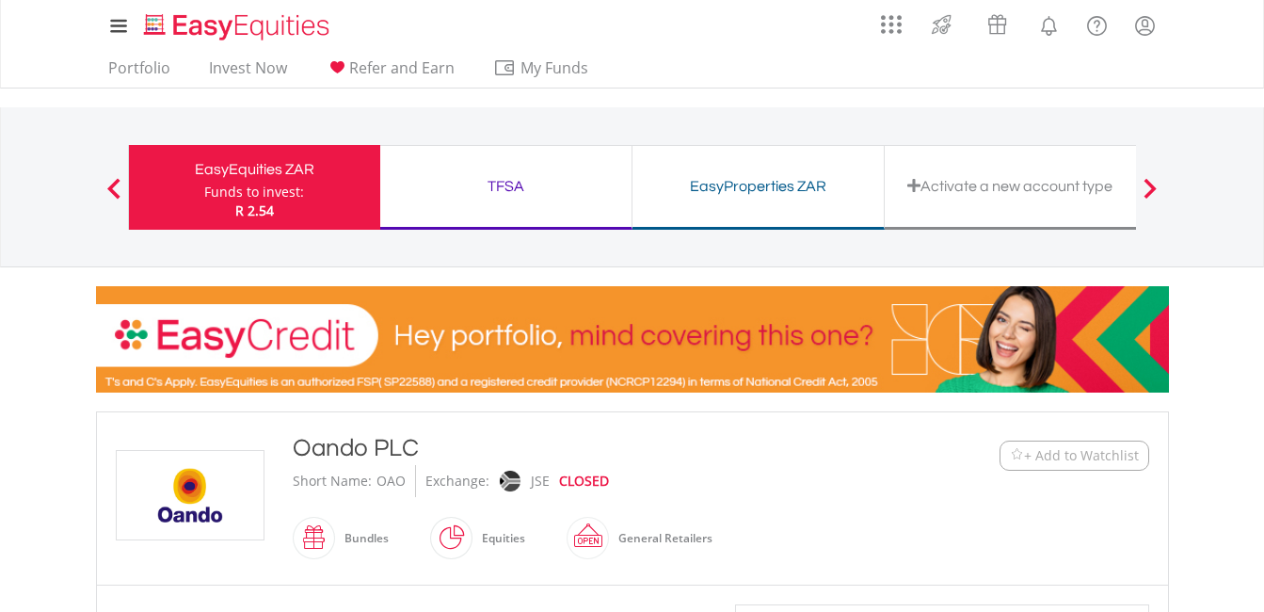
scroll to position [753, 0]
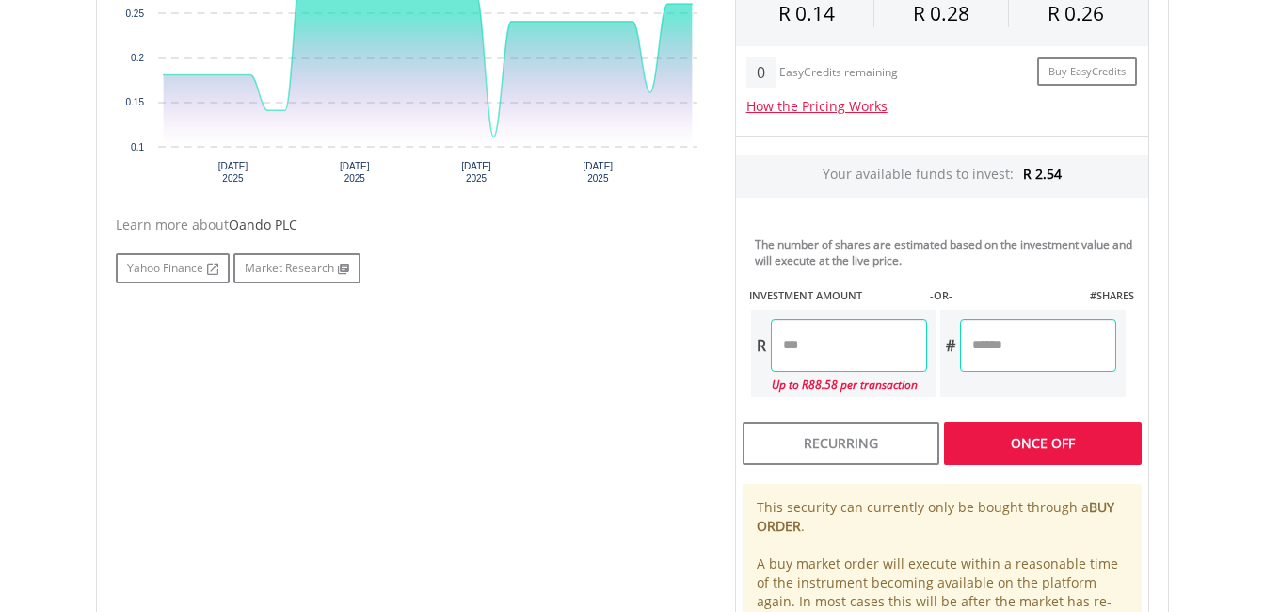
type input "*"
click at [1070, 450] on div "Last Updated Price: 15-min. Delay* Price Update Cost: 0 Credits Market Closed S…" at bounding box center [942, 270] width 442 height 838
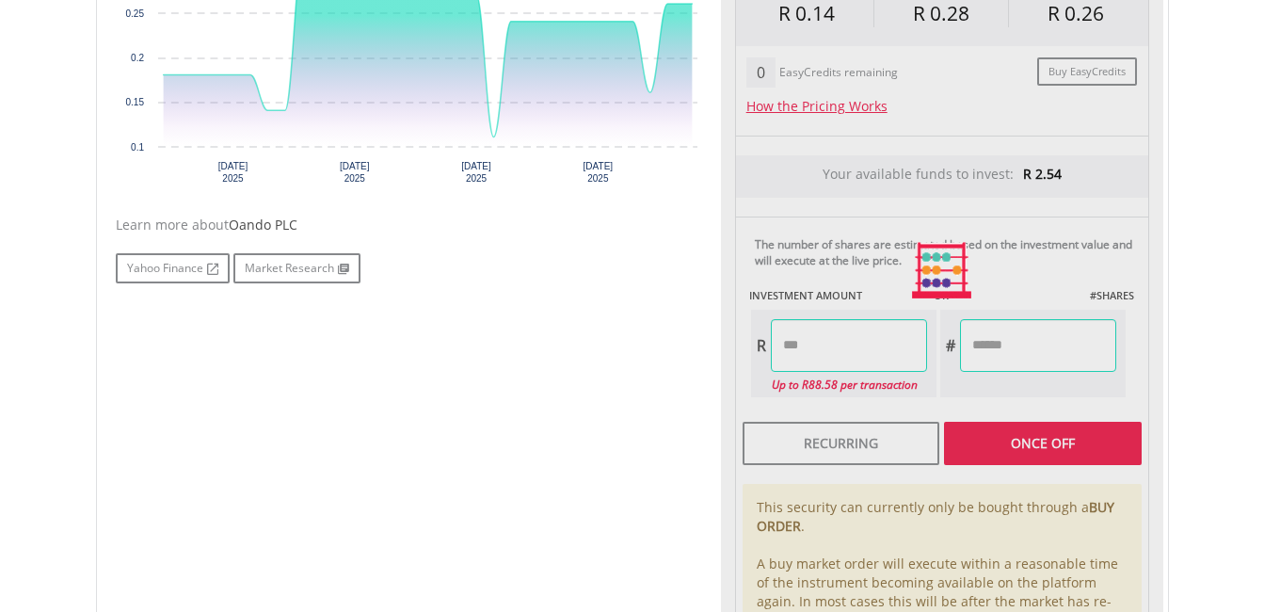
type input "****"
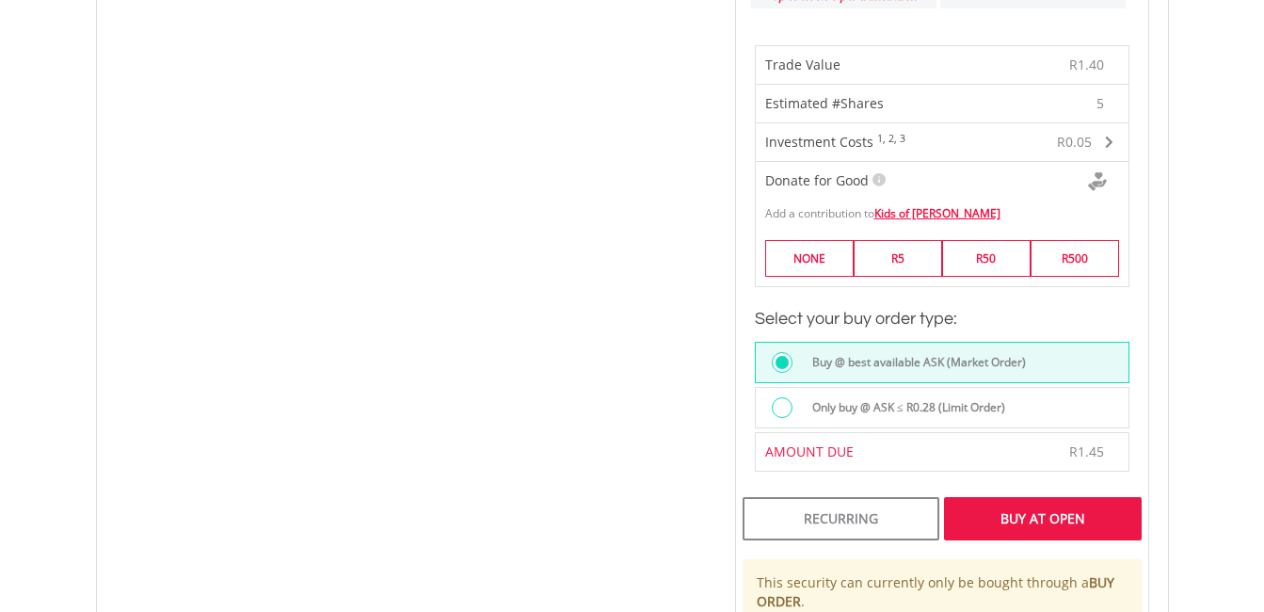
scroll to position [1318, 0]
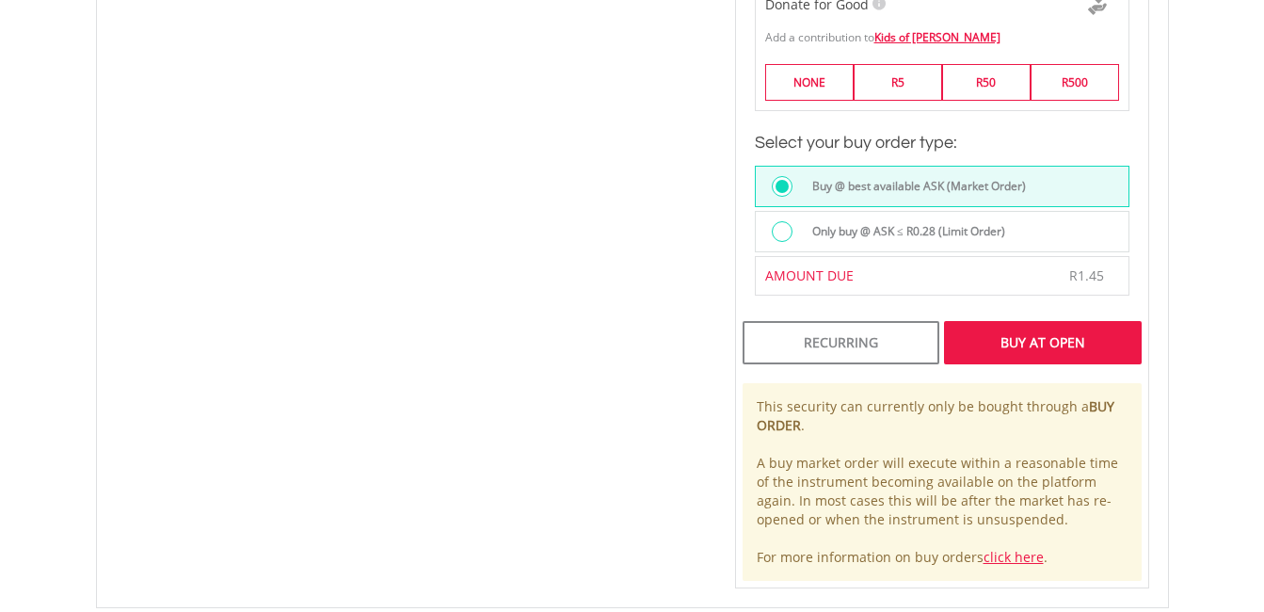
click at [1010, 348] on div "Buy At Open" at bounding box center [1042, 342] width 197 height 43
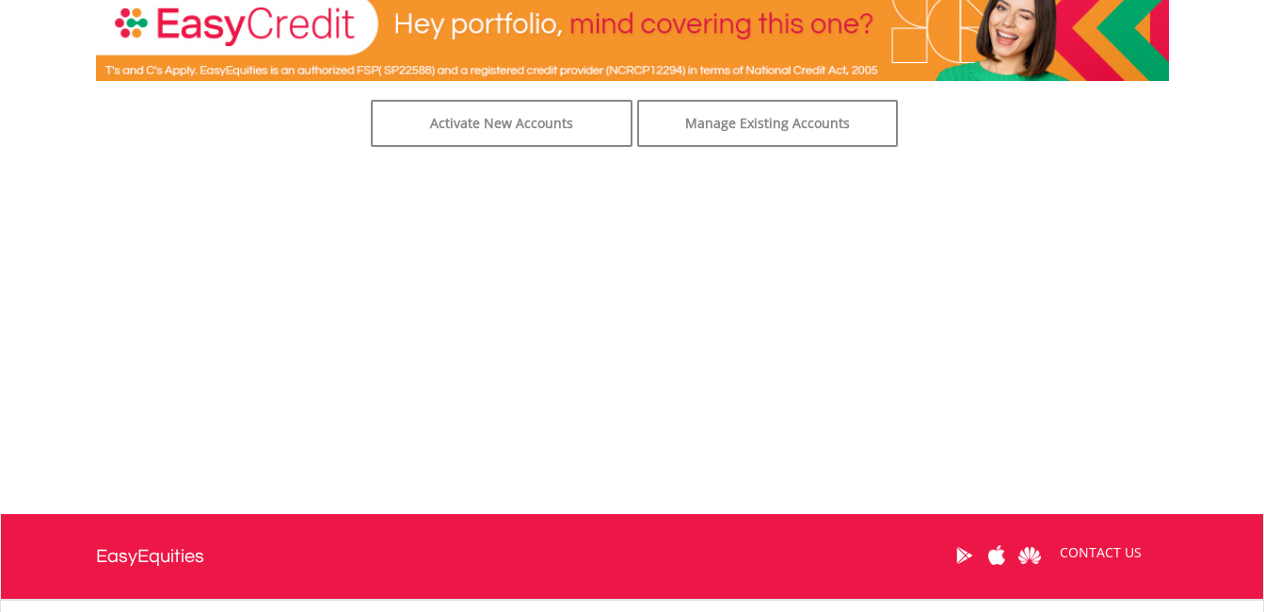
scroll to position [377, 0]
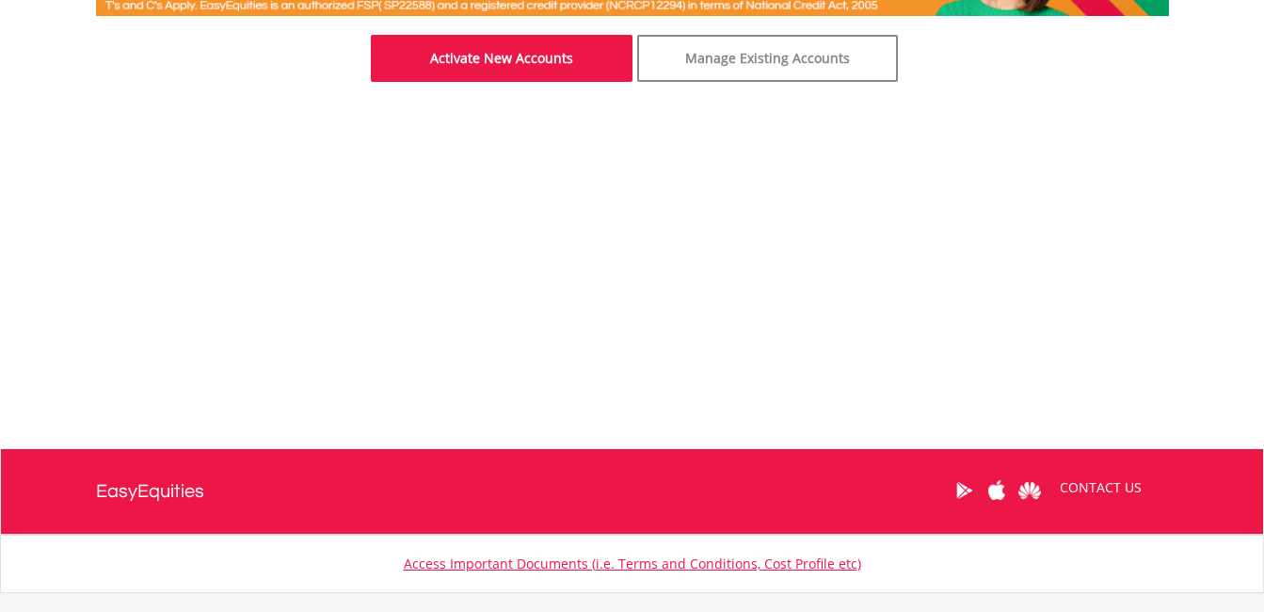
click at [476, 40] on link "Activate New Accounts" at bounding box center [502, 58] width 262 height 47
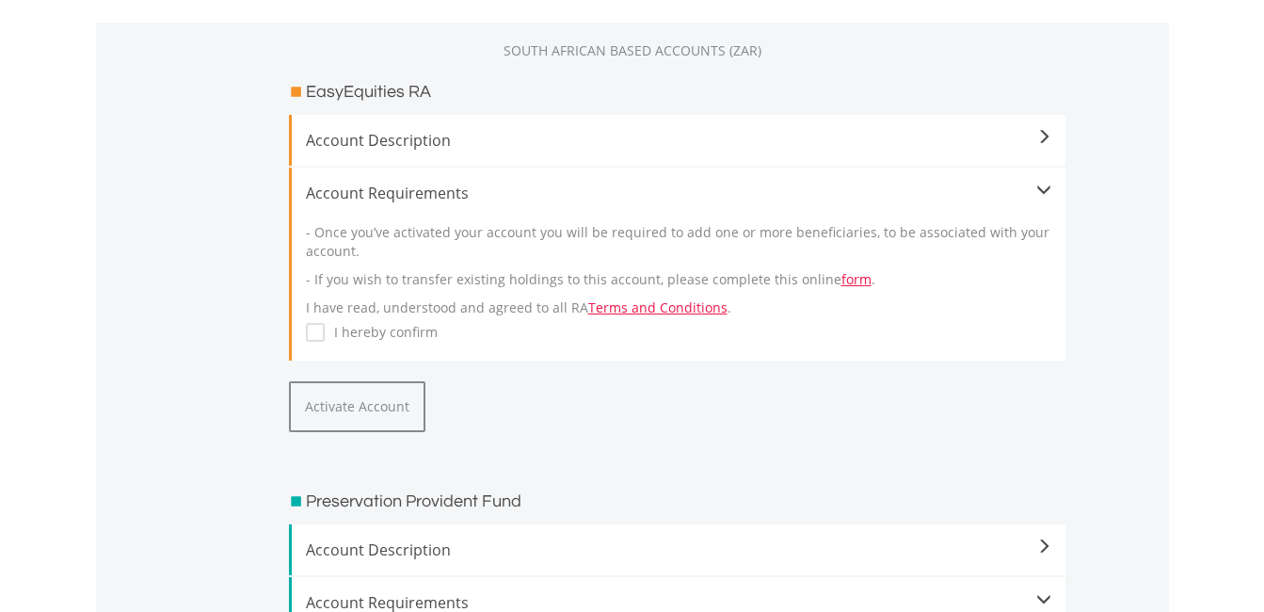
scroll to position [377, 0]
